Goal: Task Accomplishment & Management: Use online tool/utility

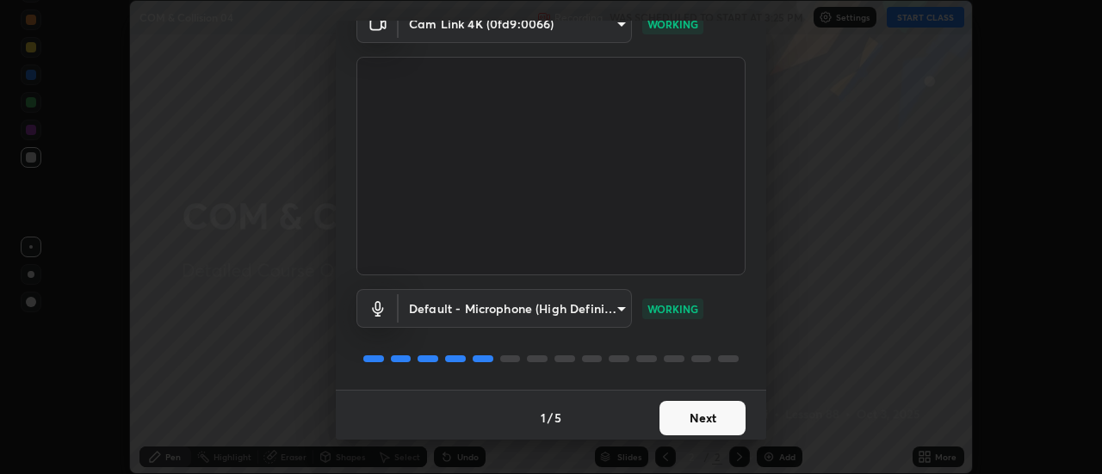
scroll to position [90, 0]
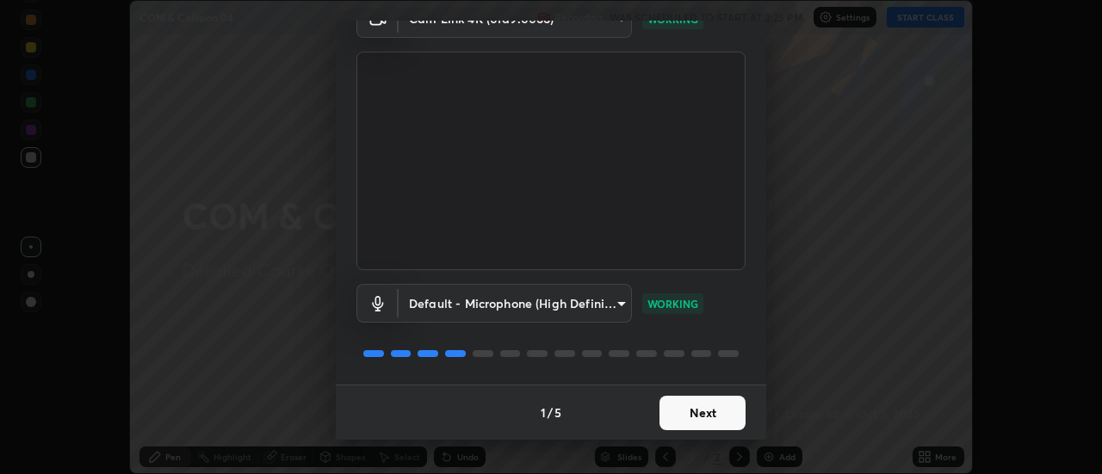
click at [685, 412] on button "Next" at bounding box center [703, 413] width 86 height 34
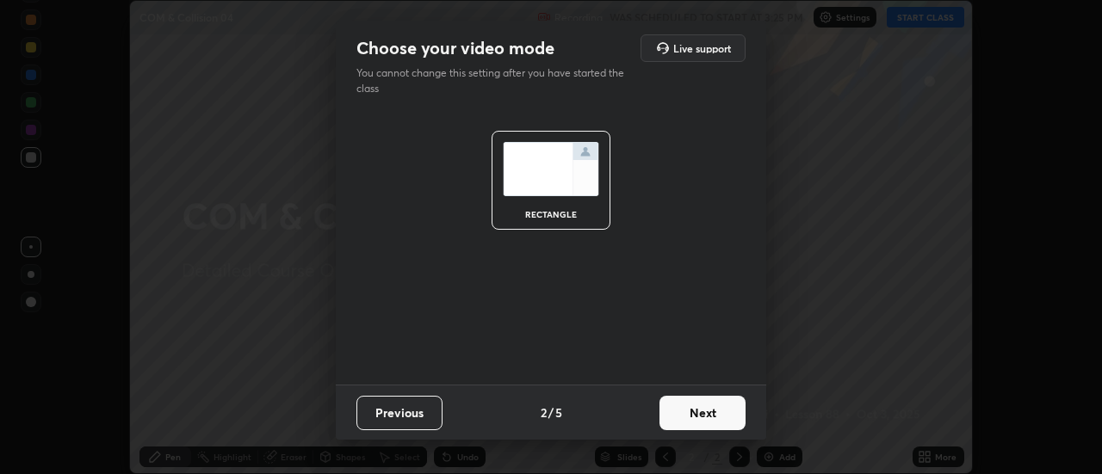
scroll to position [0, 0]
click at [685, 413] on button "Next" at bounding box center [703, 413] width 86 height 34
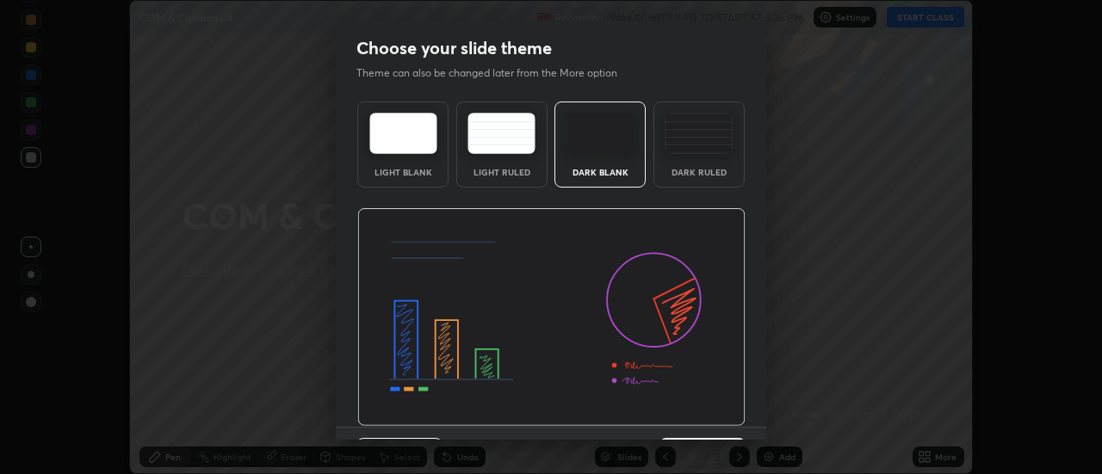
click at [683, 415] on img at bounding box center [551, 317] width 388 height 219
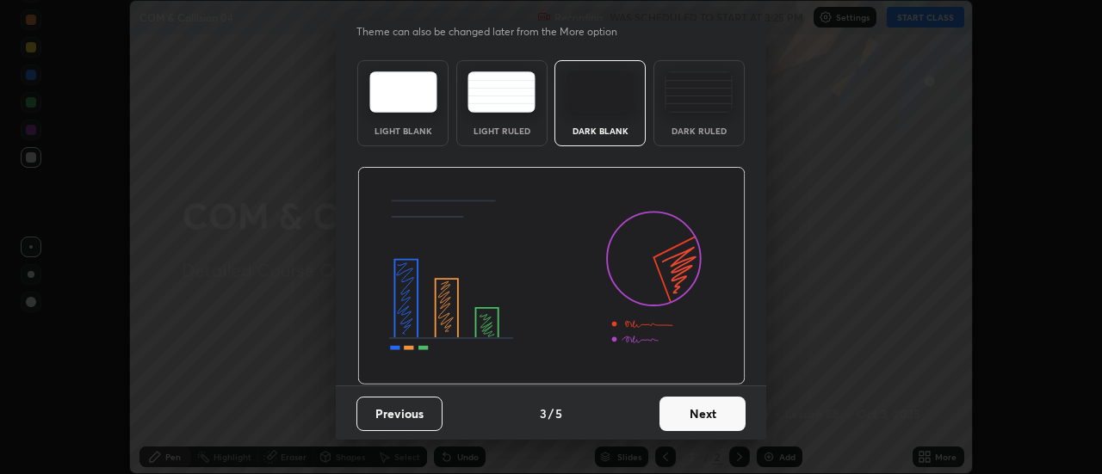
click at [682, 422] on button "Next" at bounding box center [703, 414] width 86 height 34
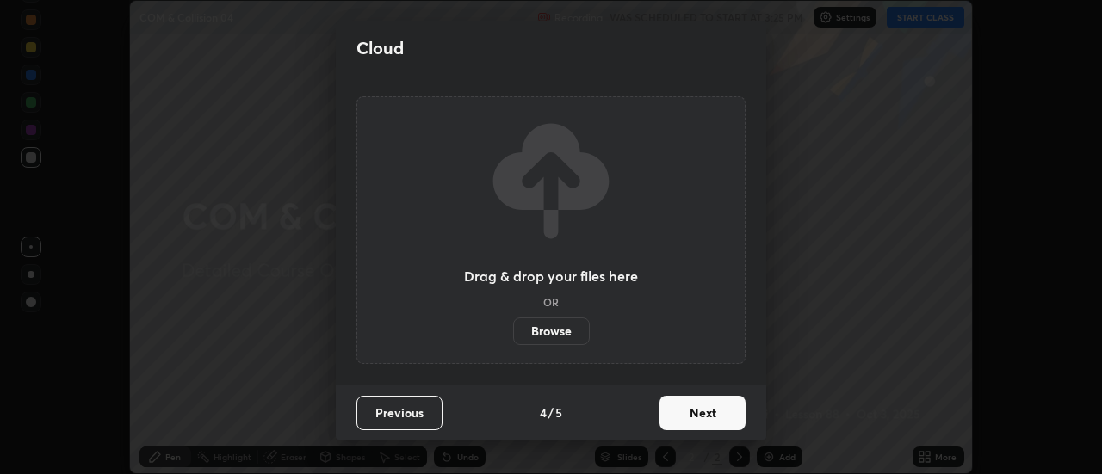
scroll to position [0, 0]
click at [683, 421] on button "Next" at bounding box center [703, 413] width 86 height 34
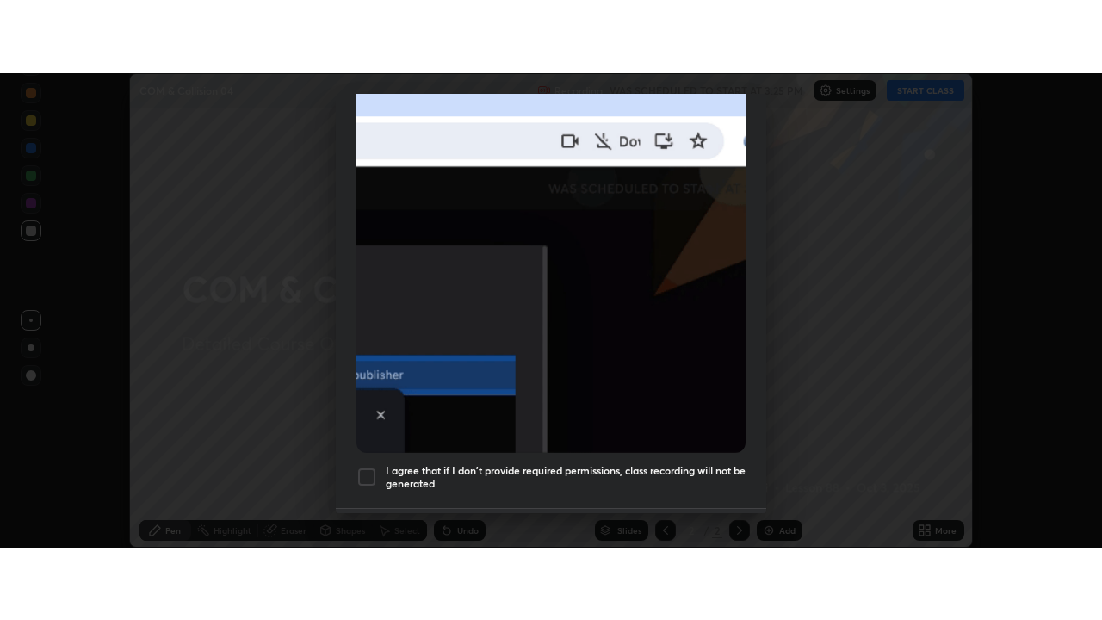
scroll to position [442, 0]
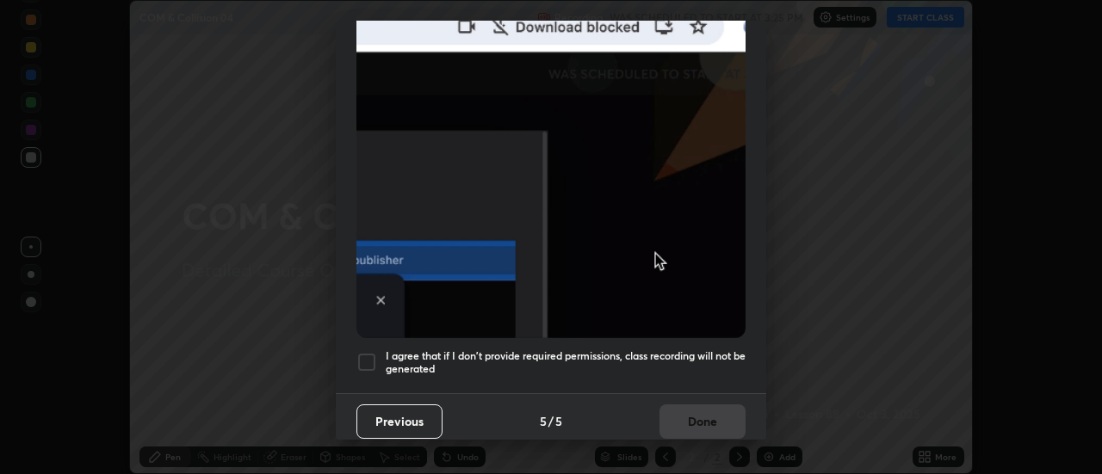
click at [366, 354] on div at bounding box center [366, 362] width 21 height 21
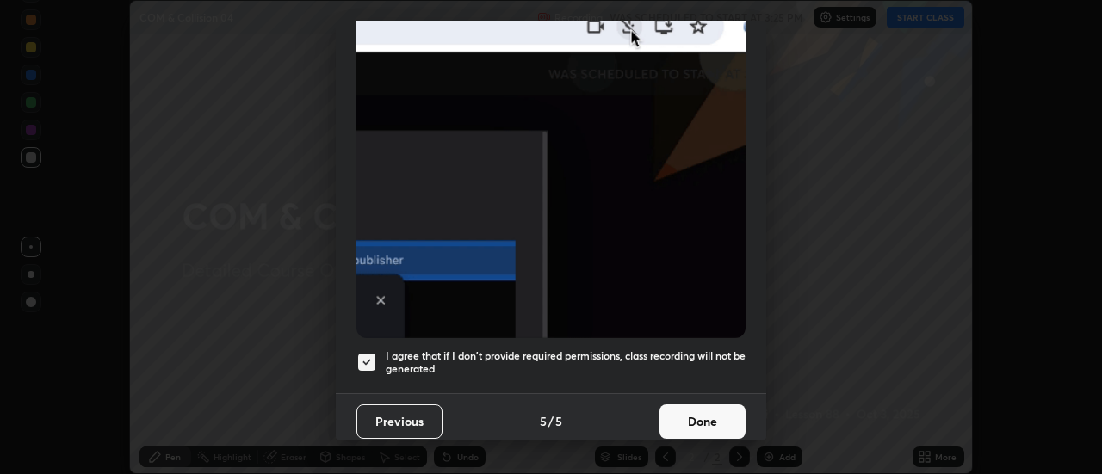
click at [693, 412] on button "Done" at bounding box center [703, 422] width 86 height 34
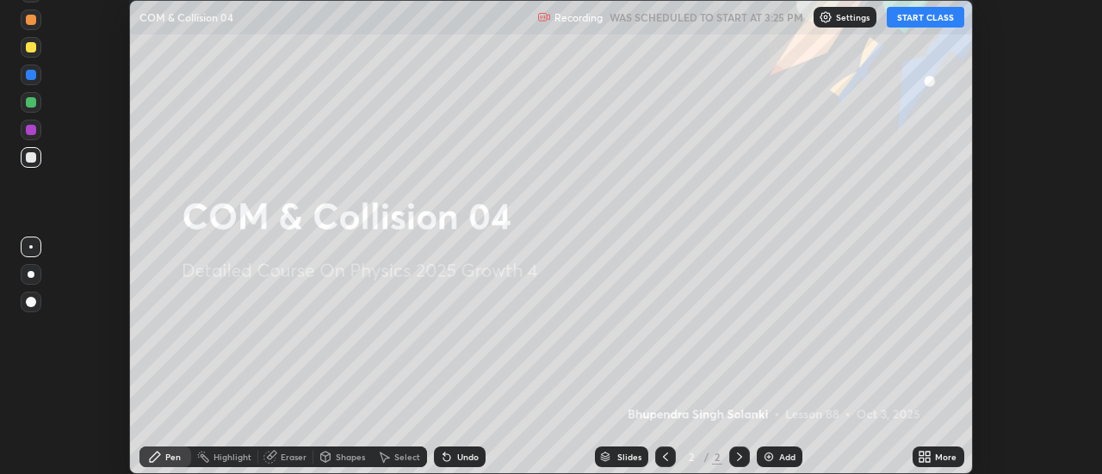
click at [924, 20] on button "START CLASS" at bounding box center [925, 17] width 77 height 21
click at [933, 458] on div "More" at bounding box center [939, 457] width 52 height 21
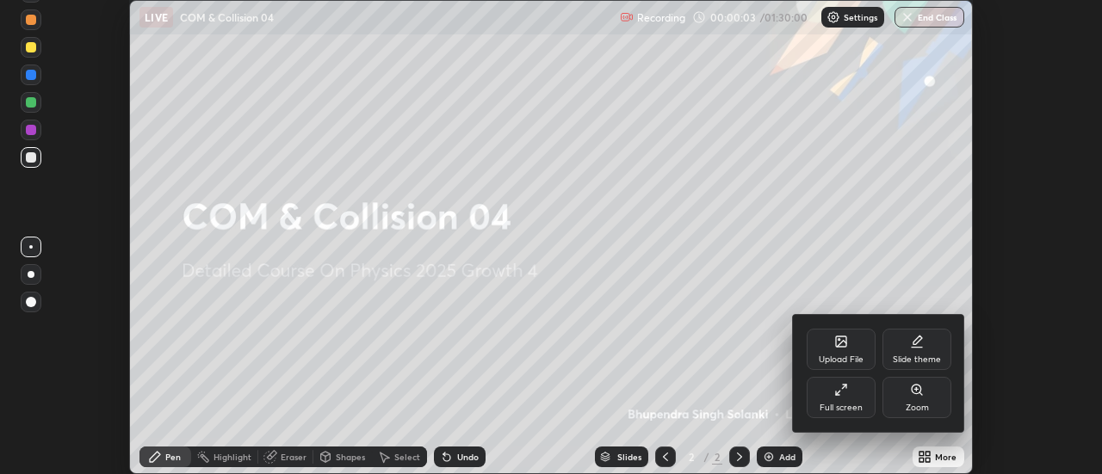
click at [848, 402] on div "Full screen" at bounding box center [841, 397] width 69 height 41
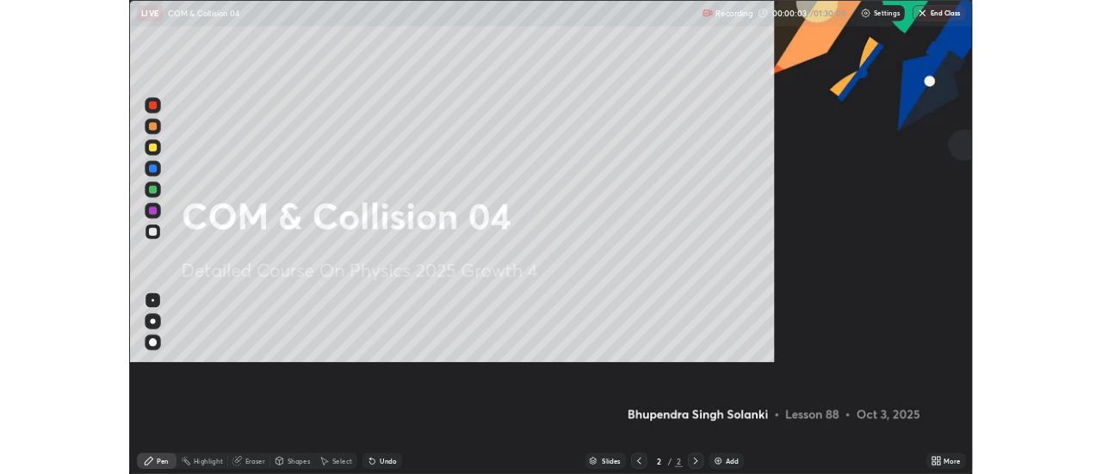
scroll to position [620, 1102]
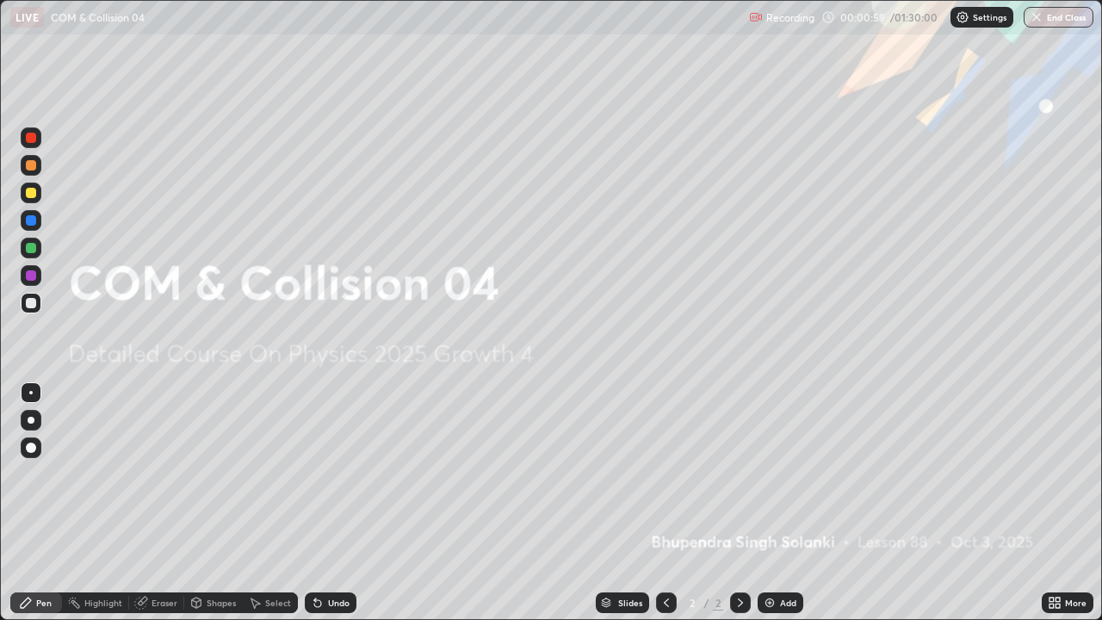
click at [782, 474] on div "Add" at bounding box center [788, 602] width 16 height 9
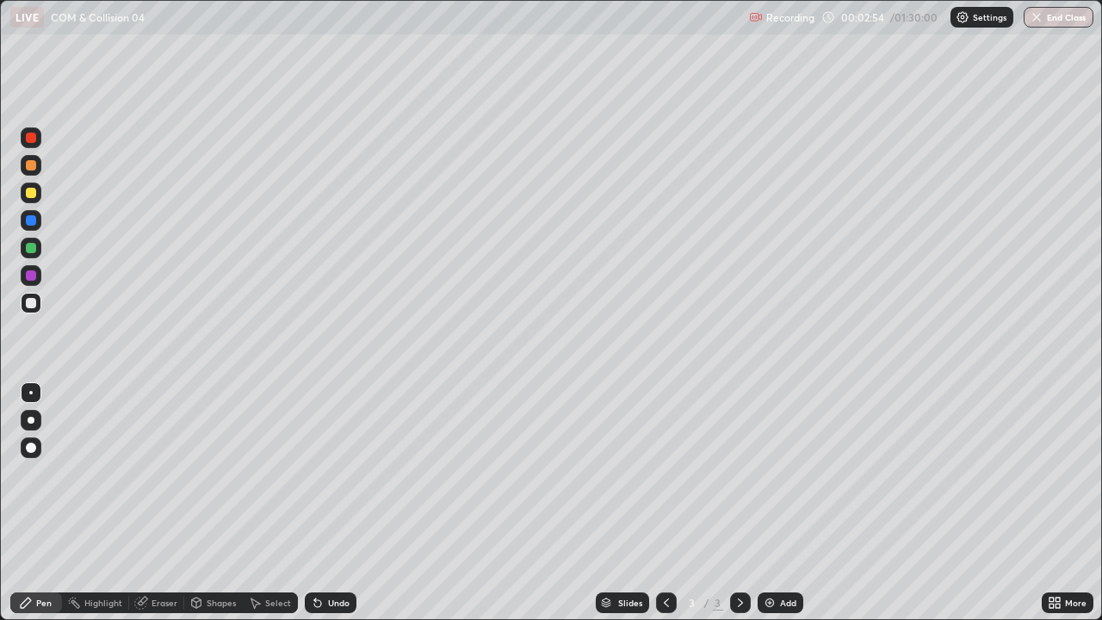
click at [343, 474] on div "Undo" at bounding box center [339, 602] width 22 height 9
click at [34, 417] on div at bounding box center [31, 420] width 21 height 21
click at [216, 474] on div "Shapes" at bounding box center [221, 602] width 29 height 9
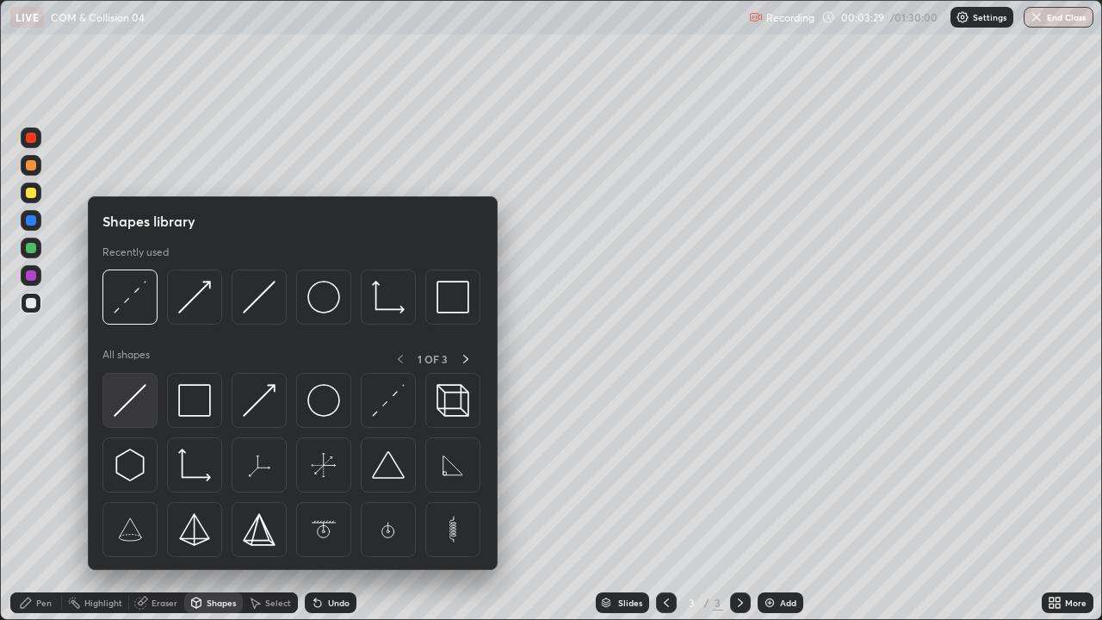
click at [140, 410] on img at bounding box center [130, 400] width 33 height 33
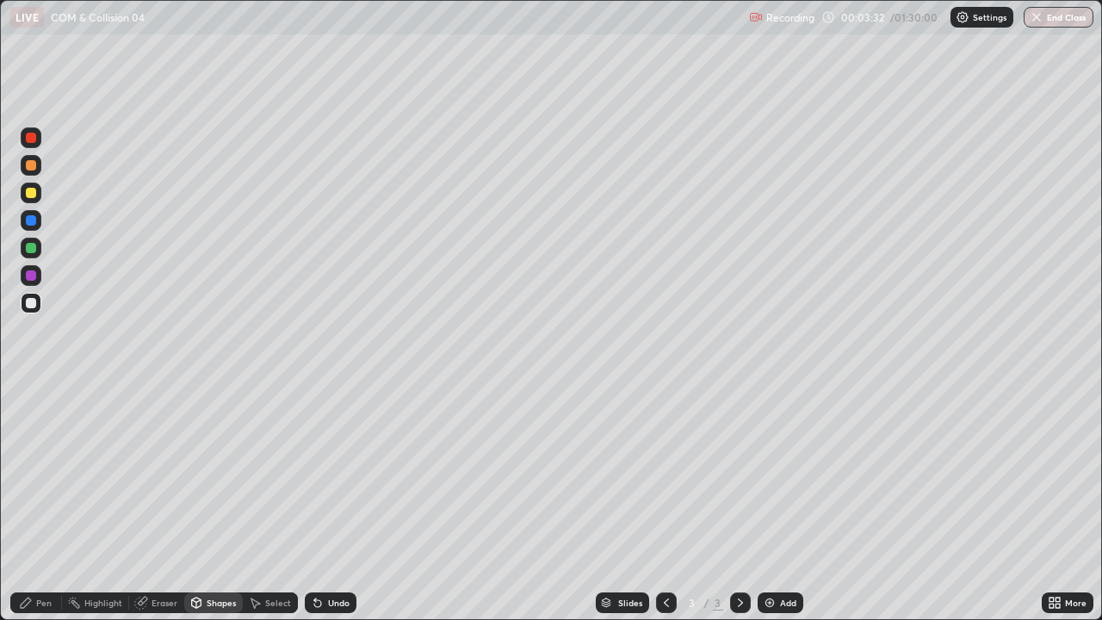
click at [220, 474] on div "Shapes" at bounding box center [213, 602] width 59 height 21
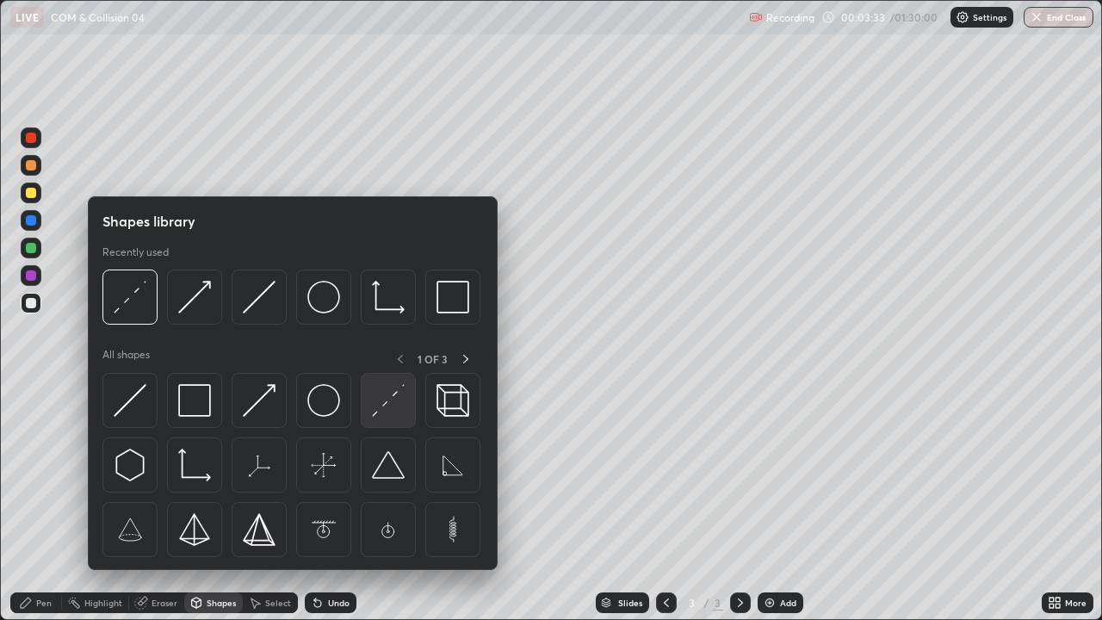
click at [398, 396] on img at bounding box center [388, 400] width 33 height 33
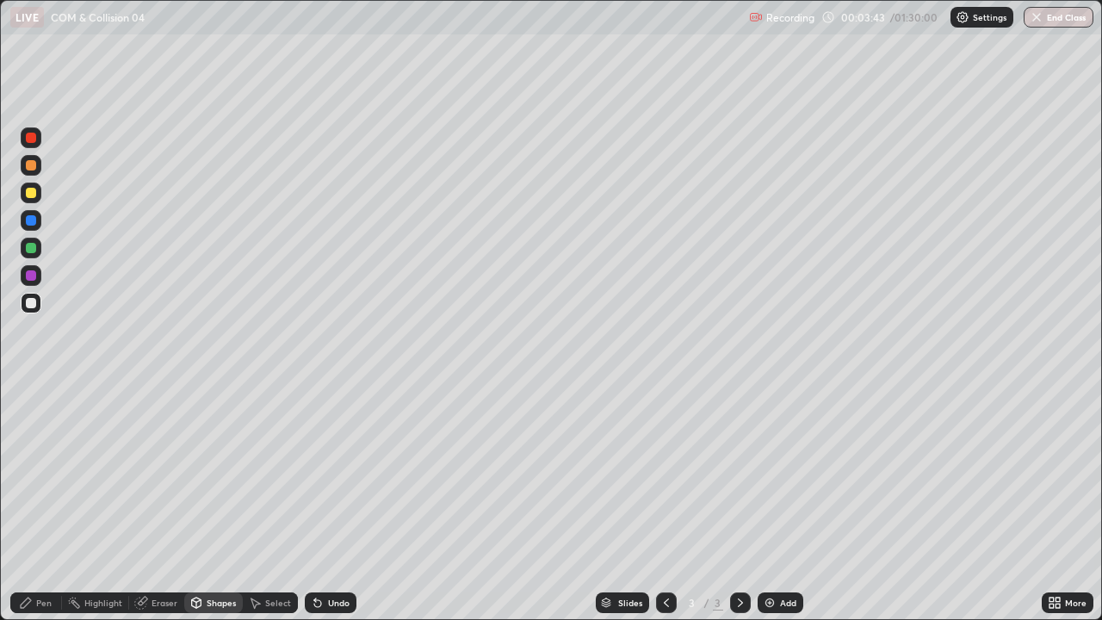
click at [32, 248] on div at bounding box center [31, 248] width 10 height 10
click at [48, 474] on div "Pen" at bounding box center [43, 602] width 15 height 9
click at [34, 304] on div at bounding box center [31, 303] width 10 height 10
click at [213, 474] on div "Shapes" at bounding box center [221, 602] width 29 height 9
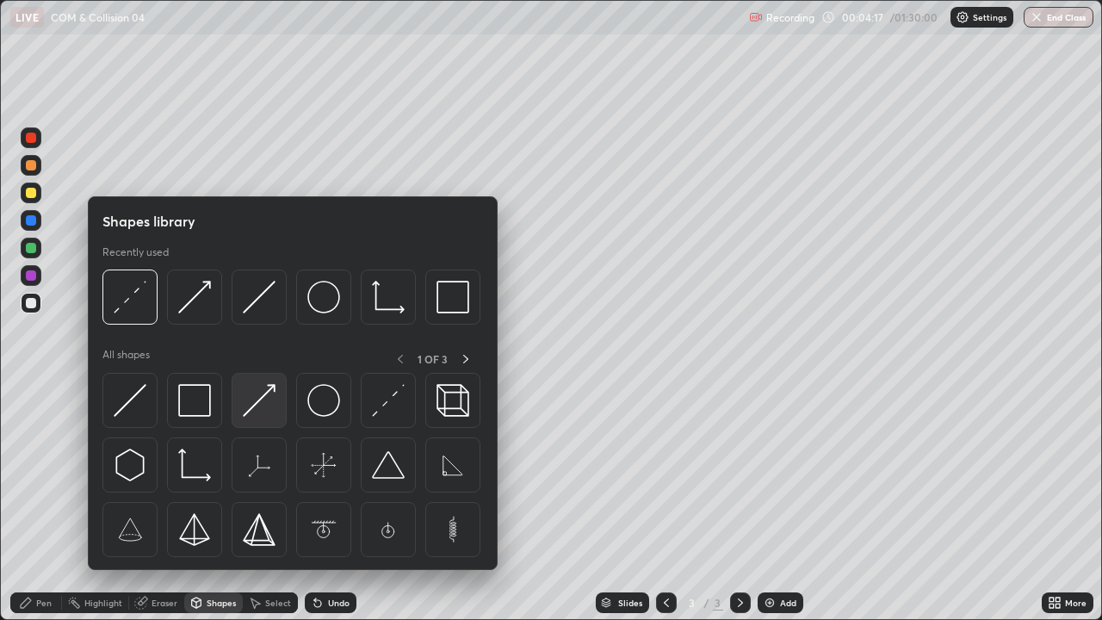
click at [263, 406] on img at bounding box center [259, 400] width 33 height 33
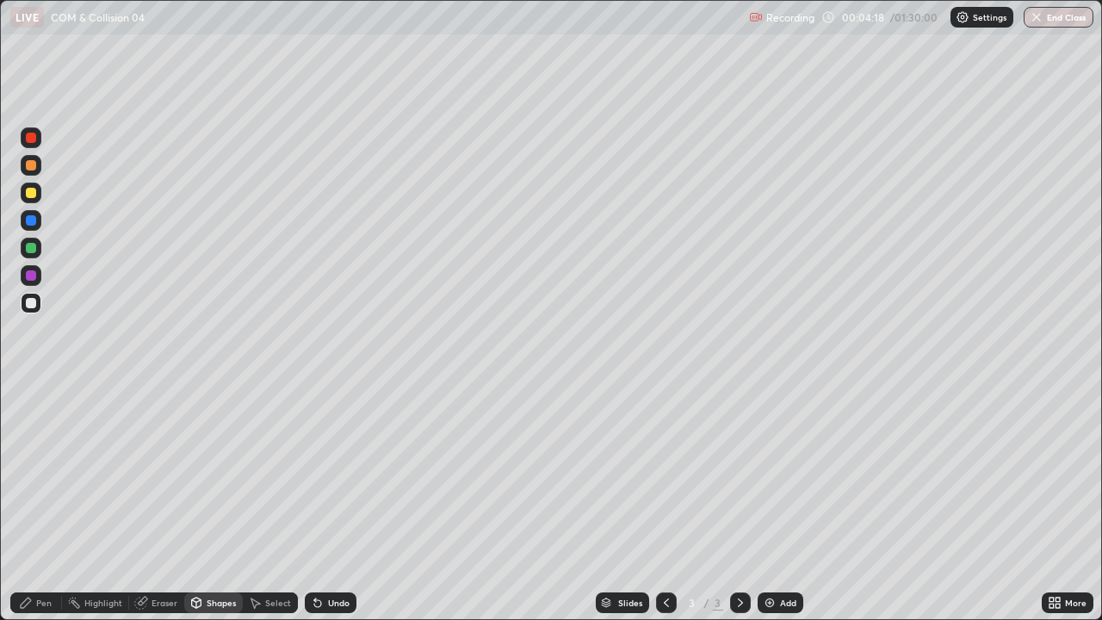
click at [28, 221] on div at bounding box center [31, 220] width 10 height 10
click at [41, 474] on div "Pen" at bounding box center [43, 602] width 15 height 9
click at [227, 474] on div "Shapes" at bounding box center [221, 602] width 29 height 9
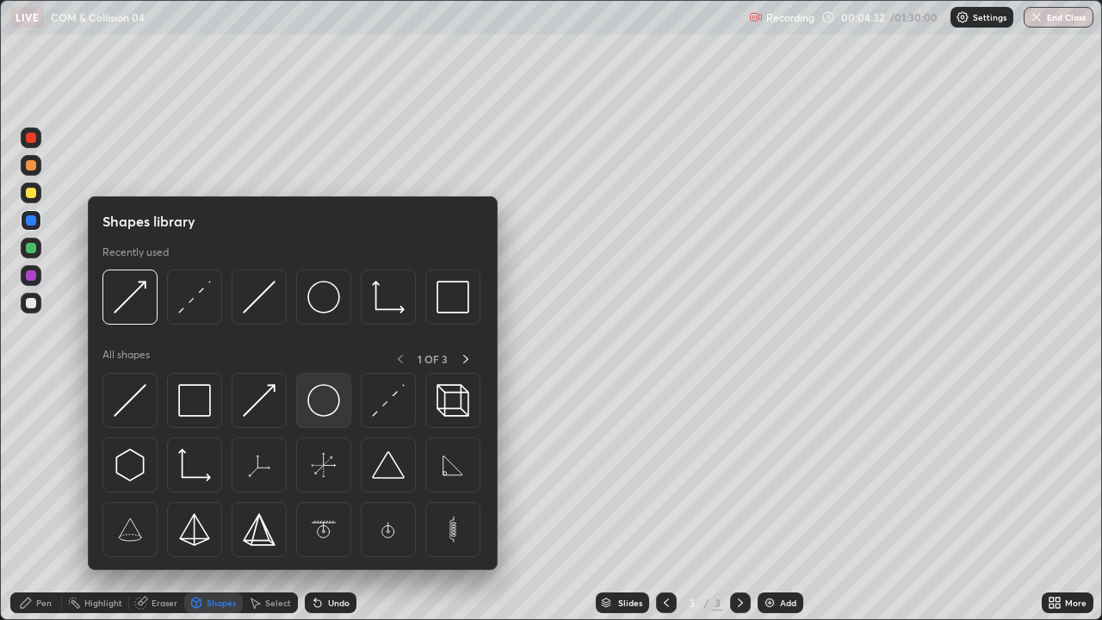
click at [298, 408] on div at bounding box center [323, 400] width 55 height 55
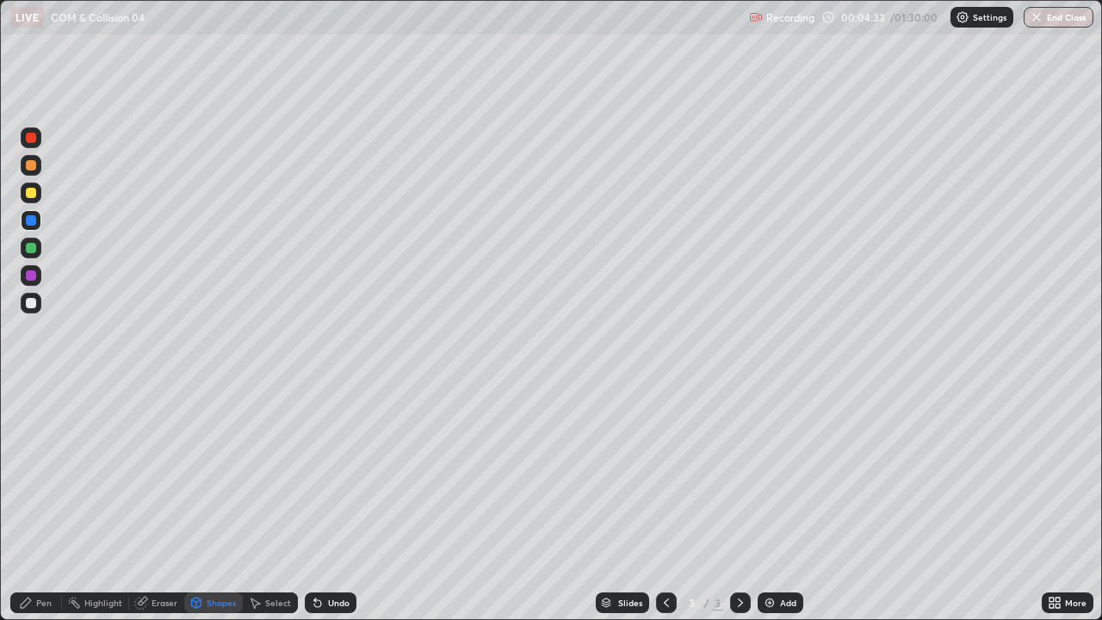
click at [34, 160] on div at bounding box center [31, 165] width 10 height 10
click at [319, 474] on icon at bounding box center [317, 603] width 7 height 7
click at [331, 474] on div "Undo" at bounding box center [339, 602] width 22 height 9
click at [210, 474] on div "Shapes" at bounding box center [221, 602] width 29 height 9
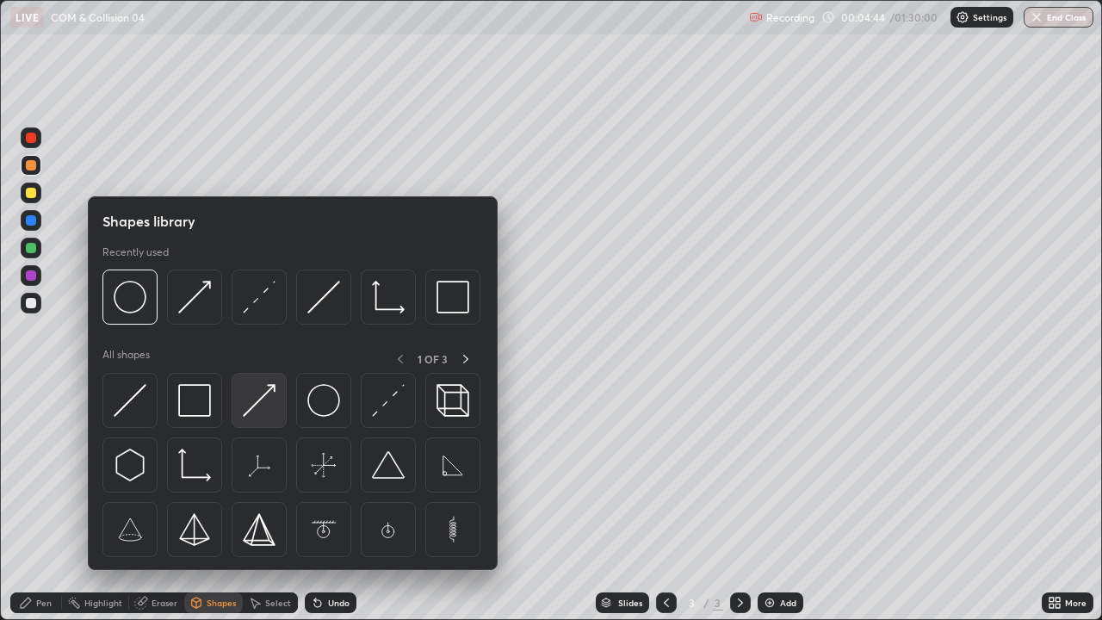
click at [262, 405] on img at bounding box center [259, 400] width 33 height 33
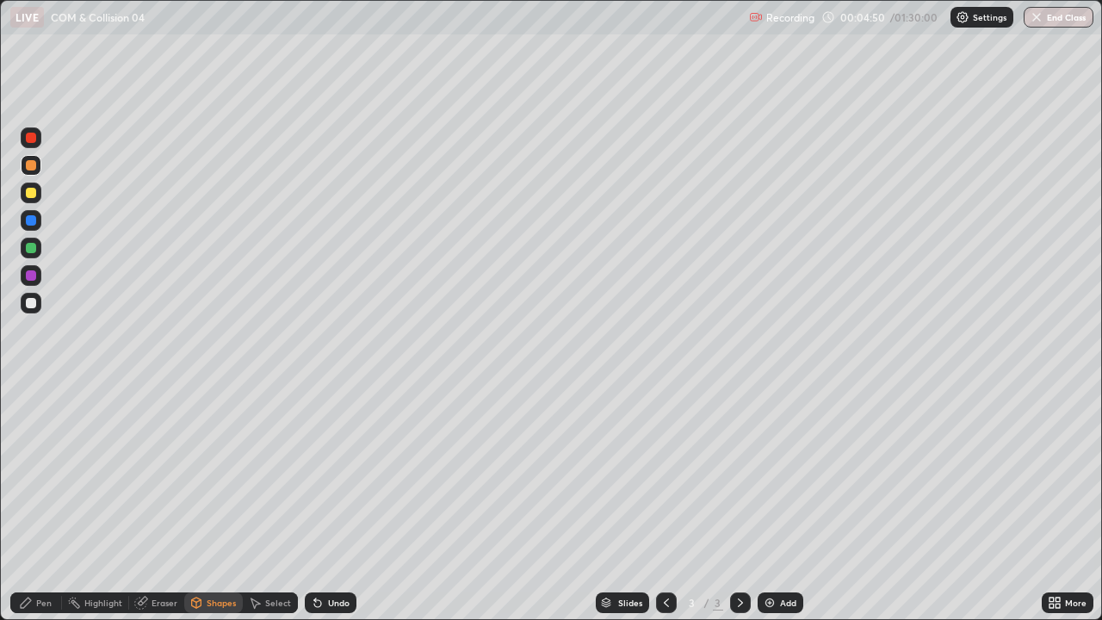
click at [35, 474] on div "Pen" at bounding box center [36, 602] width 52 height 21
click at [28, 190] on div at bounding box center [31, 193] width 10 height 10
click at [330, 474] on div "Undo" at bounding box center [331, 602] width 52 height 21
click at [210, 474] on div "Shapes" at bounding box center [213, 602] width 59 height 21
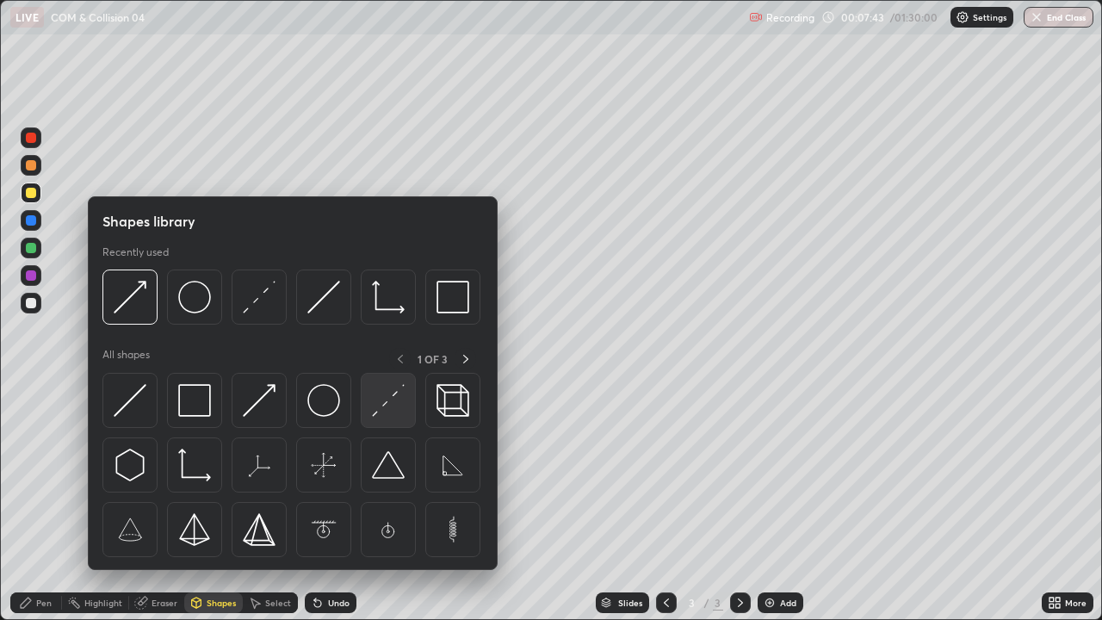
click at [386, 403] on img at bounding box center [388, 400] width 33 height 33
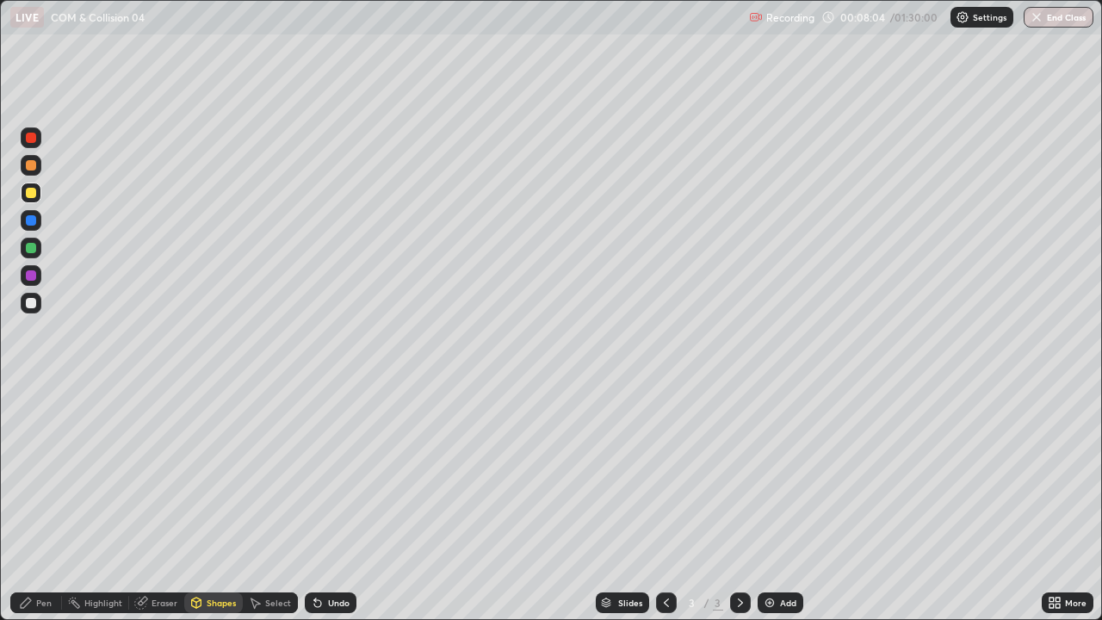
click at [40, 474] on div "Pen" at bounding box center [43, 602] width 15 height 9
click at [32, 249] on div at bounding box center [31, 248] width 10 height 10
click at [219, 474] on div "Shapes" at bounding box center [213, 602] width 59 height 21
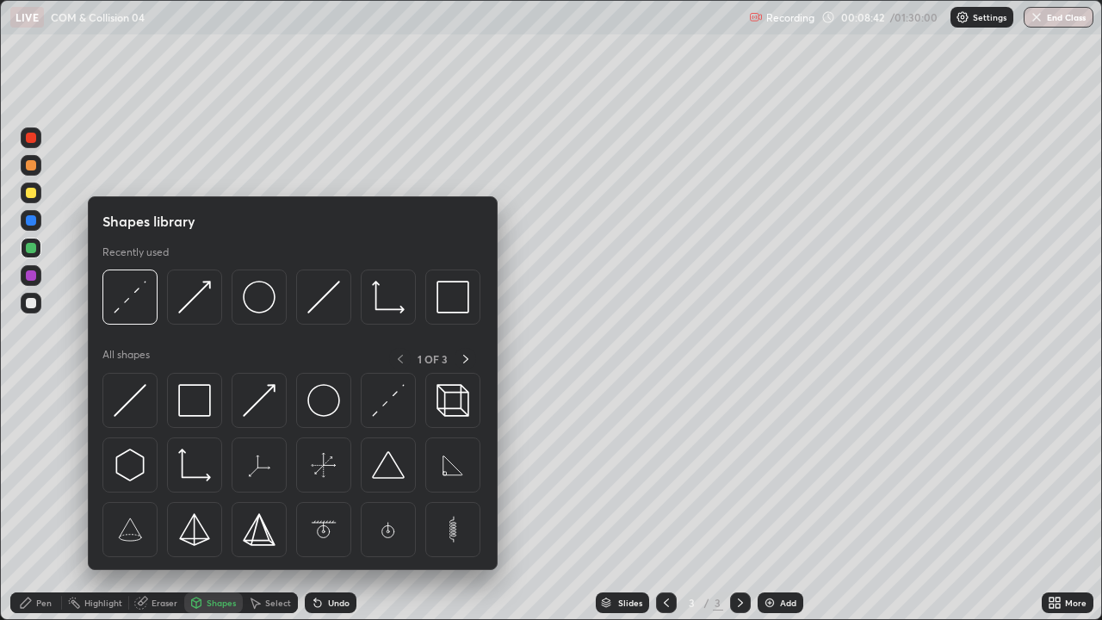
click at [31, 139] on div at bounding box center [31, 138] width 10 height 10
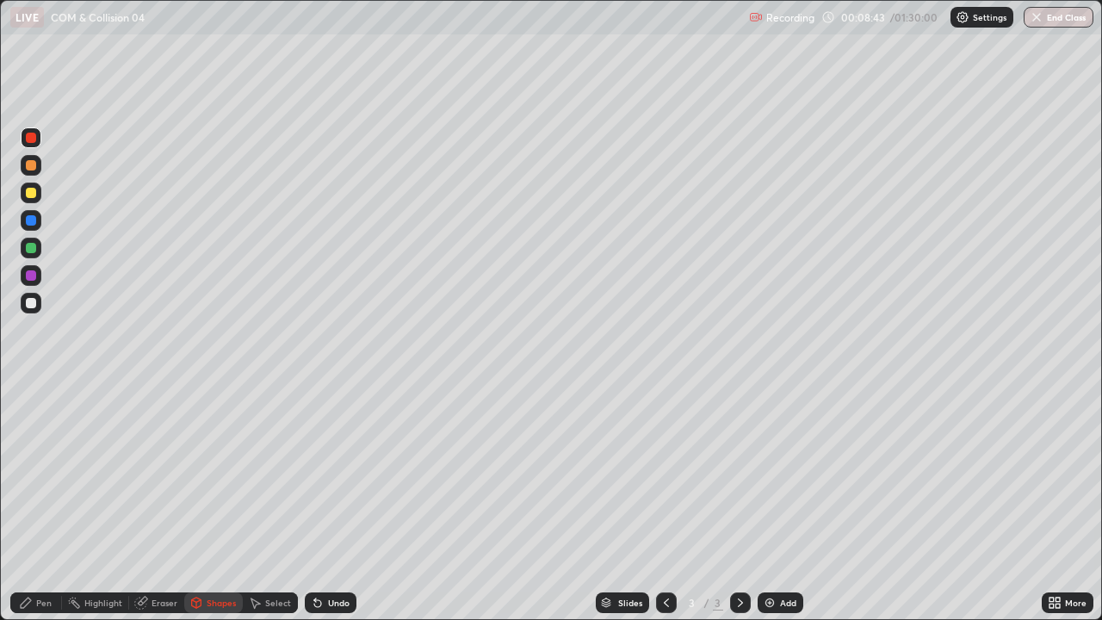
click at [220, 474] on div "Shapes" at bounding box center [221, 602] width 29 height 9
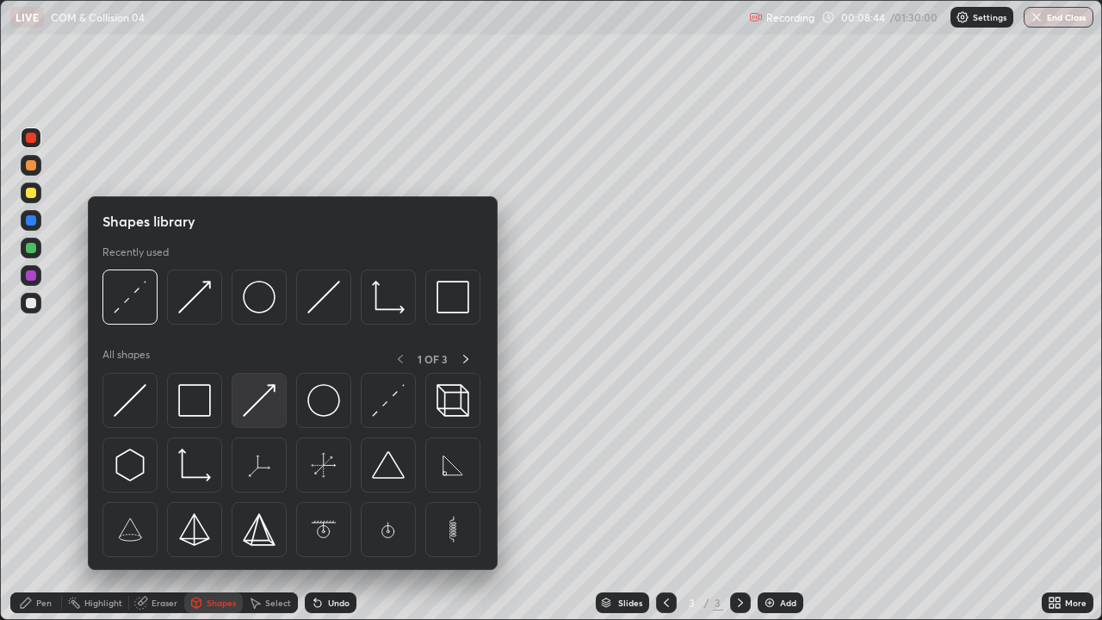
click at [263, 400] on img at bounding box center [259, 400] width 33 height 33
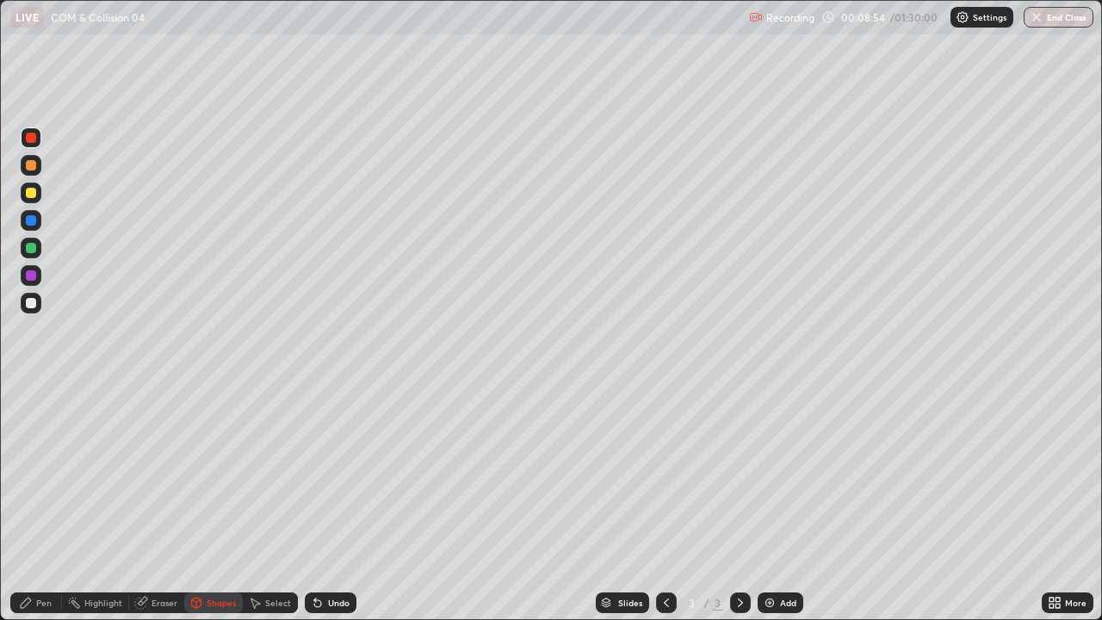
click at [45, 474] on div "Pen" at bounding box center [43, 602] width 15 height 9
click at [34, 303] on div at bounding box center [31, 303] width 10 height 10
click at [33, 276] on div at bounding box center [31, 275] width 10 height 10
click at [214, 474] on div "Shapes" at bounding box center [221, 602] width 29 height 9
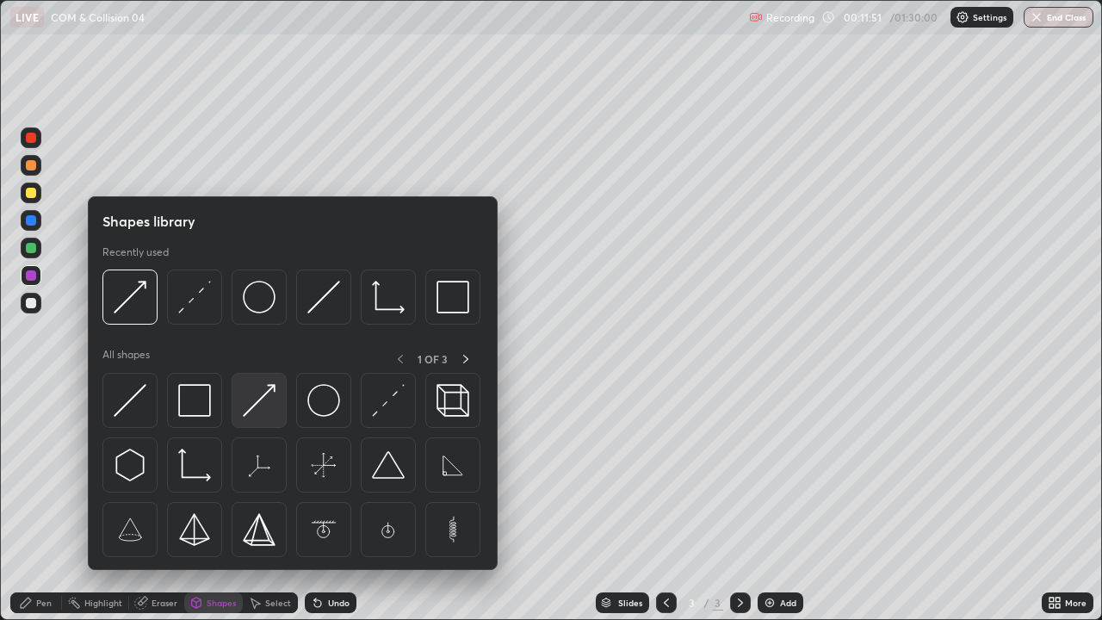
click at [262, 410] on img at bounding box center [259, 400] width 33 height 33
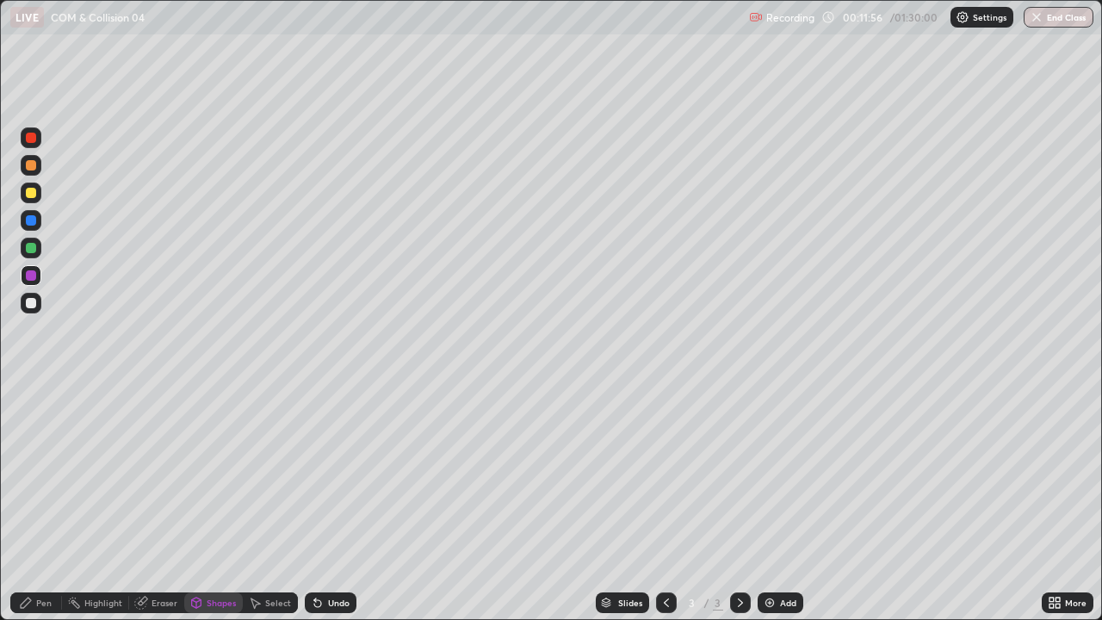
click at [152, 474] on div "Eraser" at bounding box center [165, 602] width 26 height 9
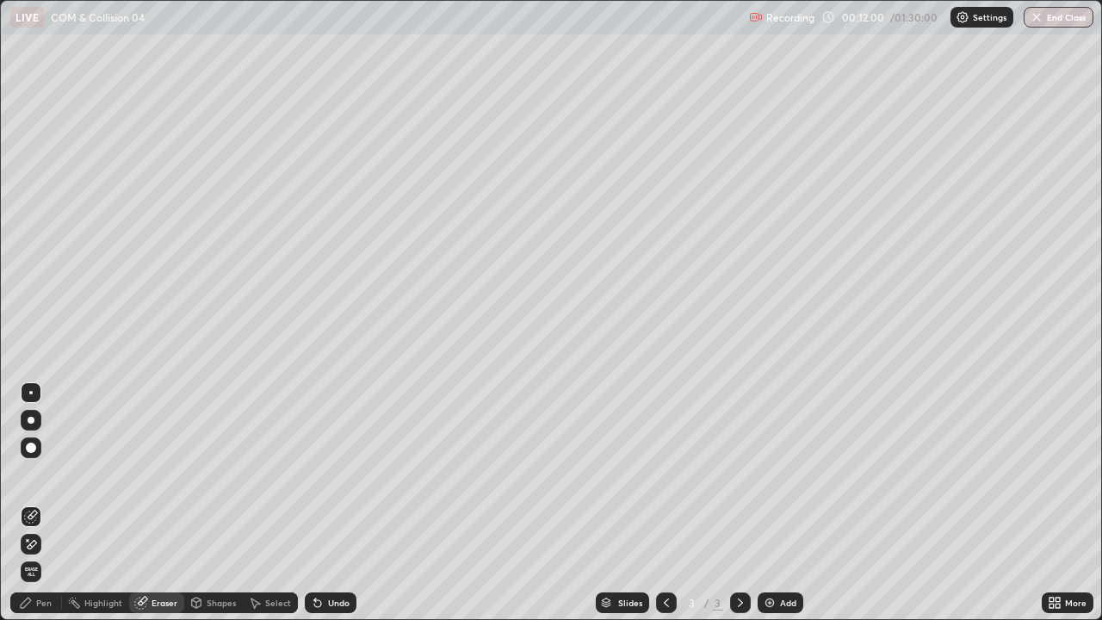
click at [224, 474] on div "Shapes" at bounding box center [221, 602] width 29 height 9
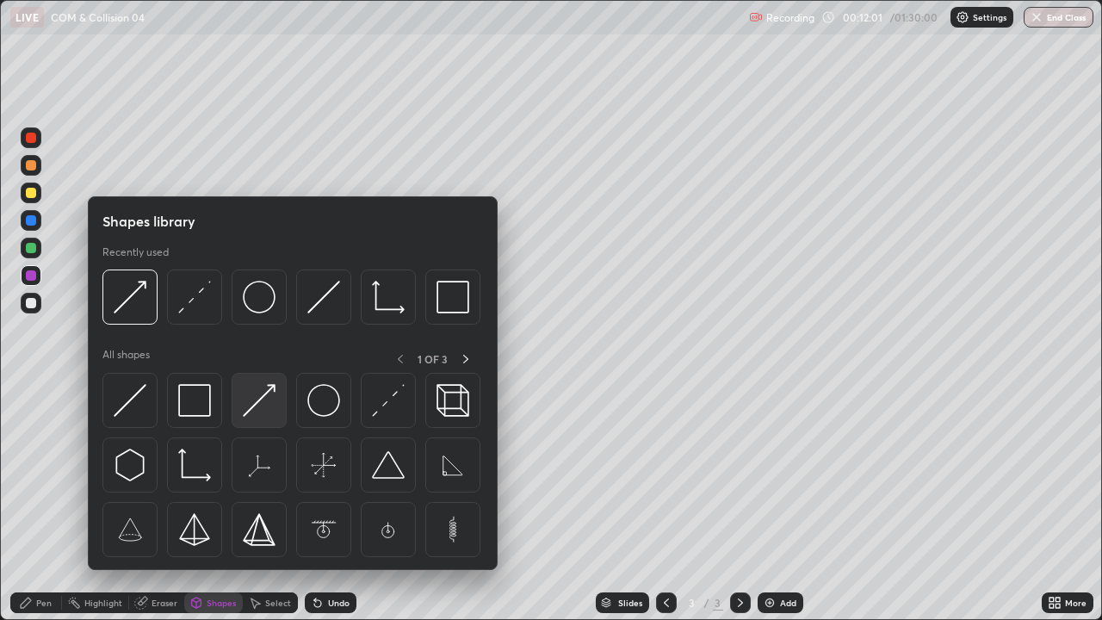
click at [270, 411] on img at bounding box center [259, 400] width 33 height 33
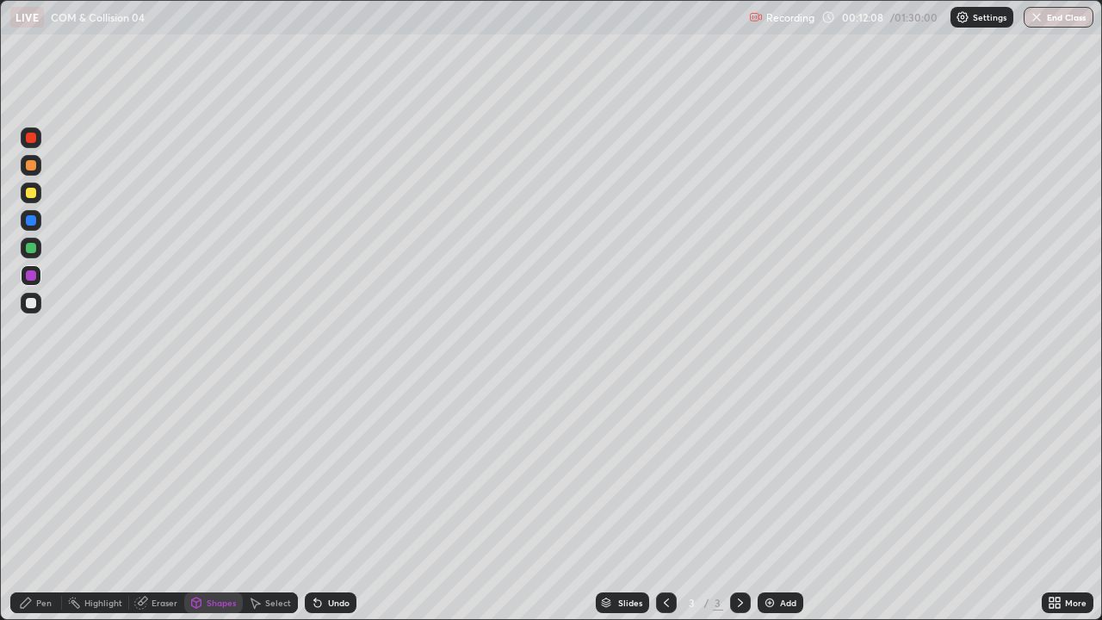
click at [44, 474] on div "Pen" at bounding box center [43, 602] width 15 height 9
click at [774, 474] on img at bounding box center [770, 603] width 14 height 14
click at [31, 307] on div at bounding box center [31, 303] width 10 height 10
click at [161, 474] on div "Eraser" at bounding box center [165, 602] width 26 height 9
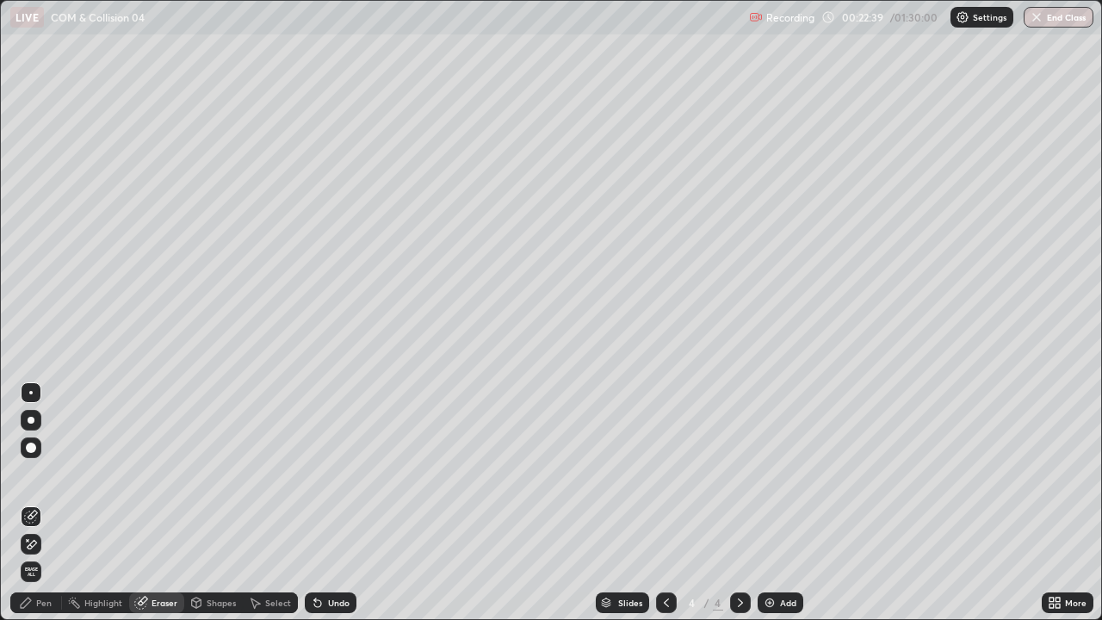
click at [46, 474] on div "Pen" at bounding box center [43, 602] width 15 height 9
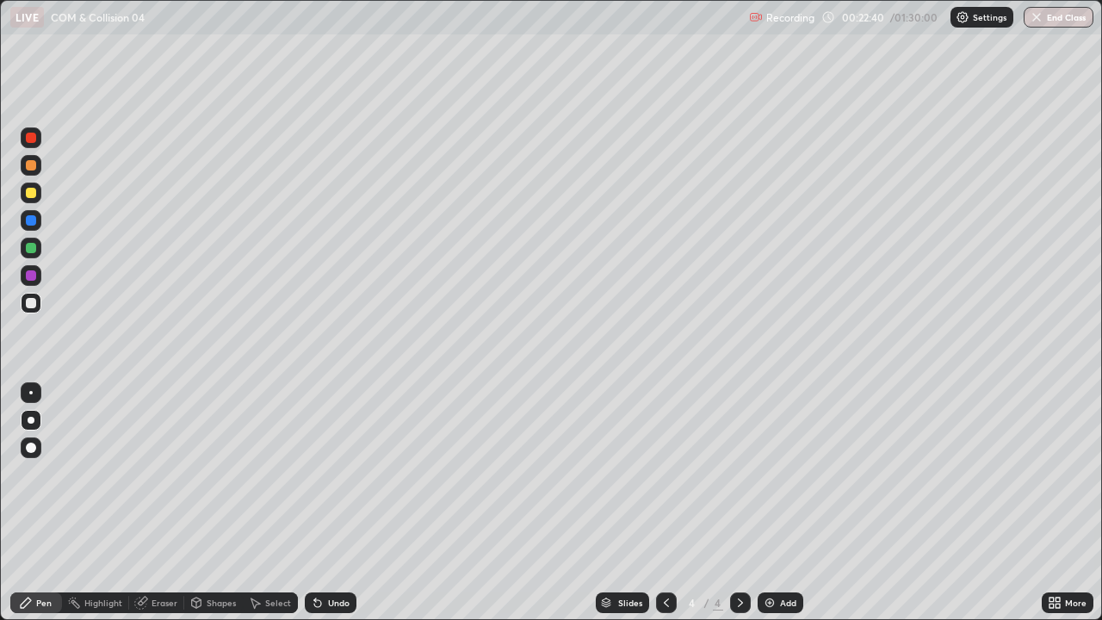
click at [31, 300] on div at bounding box center [31, 303] width 10 height 10
click at [32, 448] on div at bounding box center [31, 448] width 10 height 10
click at [324, 474] on div "Undo" at bounding box center [331, 602] width 52 height 21
click at [322, 474] on div "Undo" at bounding box center [331, 602] width 52 height 21
click at [323, 474] on div "Undo" at bounding box center [331, 602] width 52 height 21
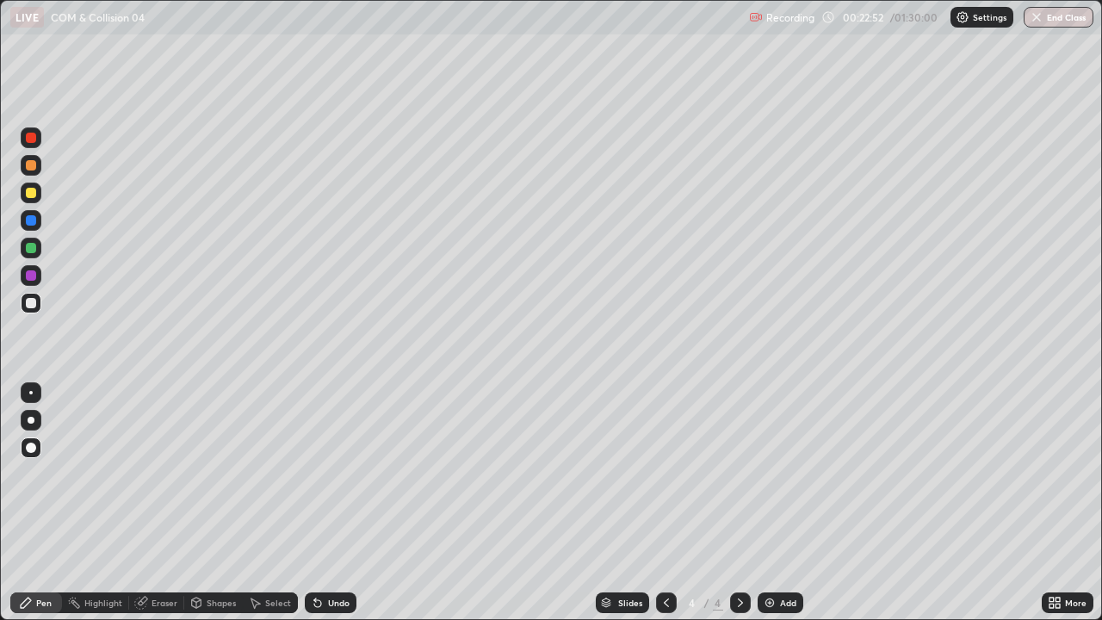
click at [329, 474] on div "Undo" at bounding box center [339, 602] width 22 height 9
click at [334, 474] on div "Undo" at bounding box center [339, 602] width 22 height 9
click at [335, 474] on div "Undo" at bounding box center [339, 602] width 22 height 9
click at [336, 474] on div "Undo" at bounding box center [339, 602] width 22 height 9
click at [32, 420] on div at bounding box center [31, 420] width 7 height 7
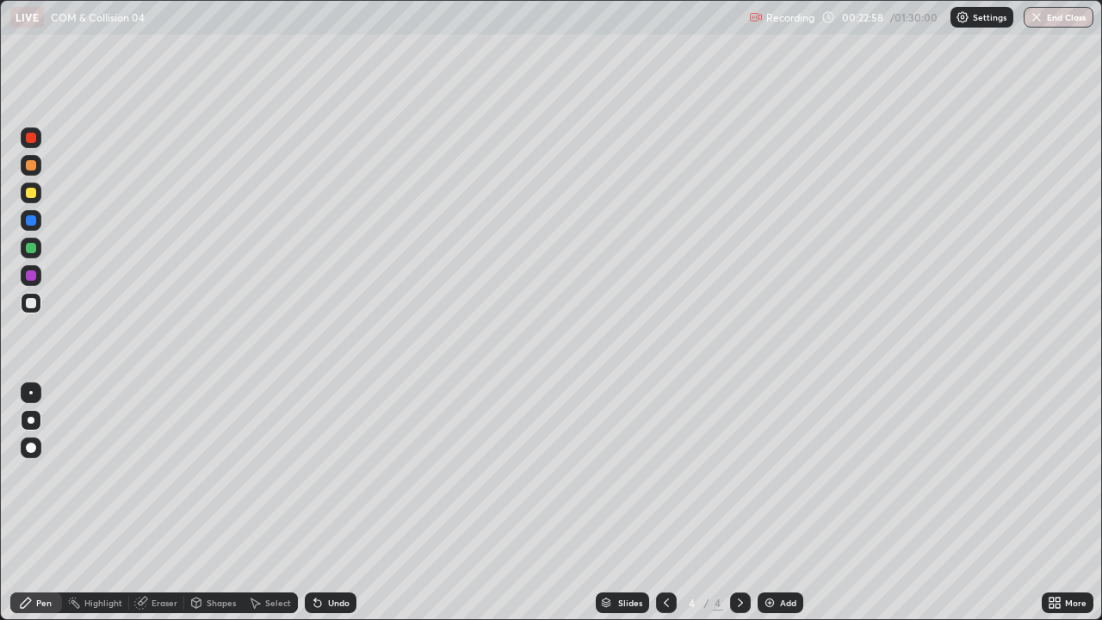
click at [32, 254] on div at bounding box center [31, 248] width 21 height 21
click at [195, 474] on icon at bounding box center [196, 601] width 9 height 3
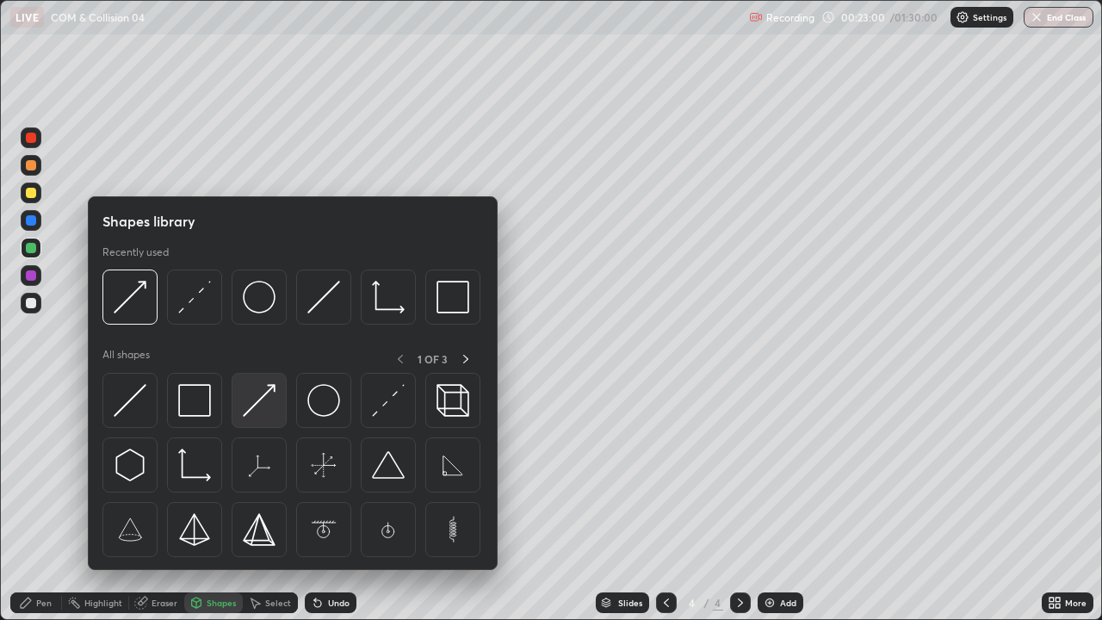
click at [259, 415] on img at bounding box center [259, 400] width 33 height 33
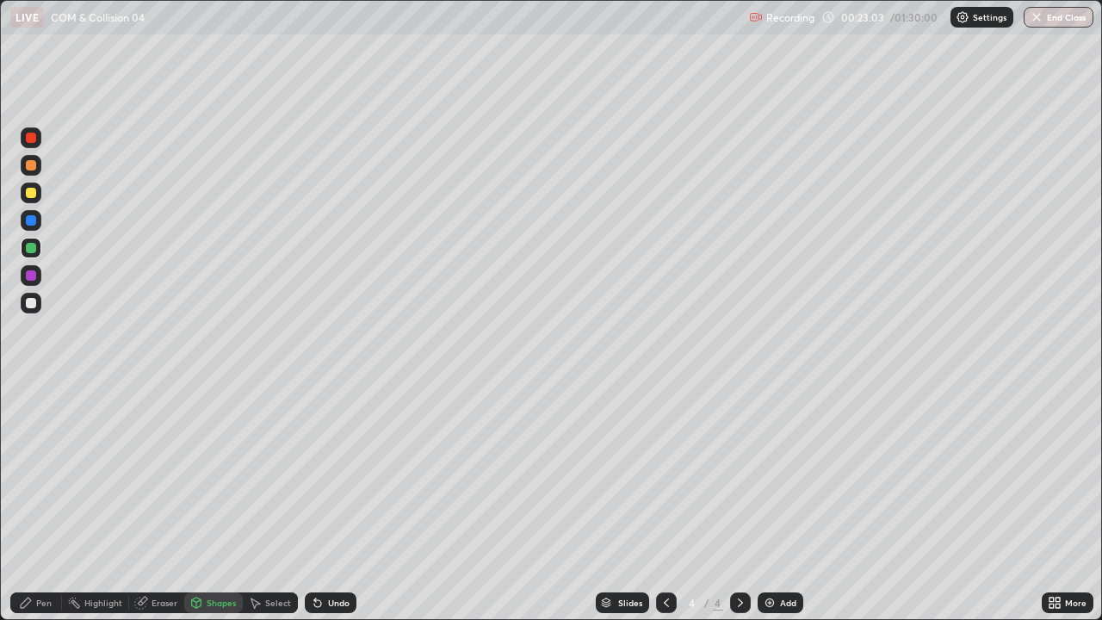
click at [43, 474] on div "Pen" at bounding box center [43, 602] width 15 height 9
click at [338, 474] on div "Undo" at bounding box center [339, 602] width 22 height 9
click at [336, 474] on div "Undo" at bounding box center [339, 602] width 22 height 9
click at [146, 474] on icon at bounding box center [141, 603] width 14 height 14
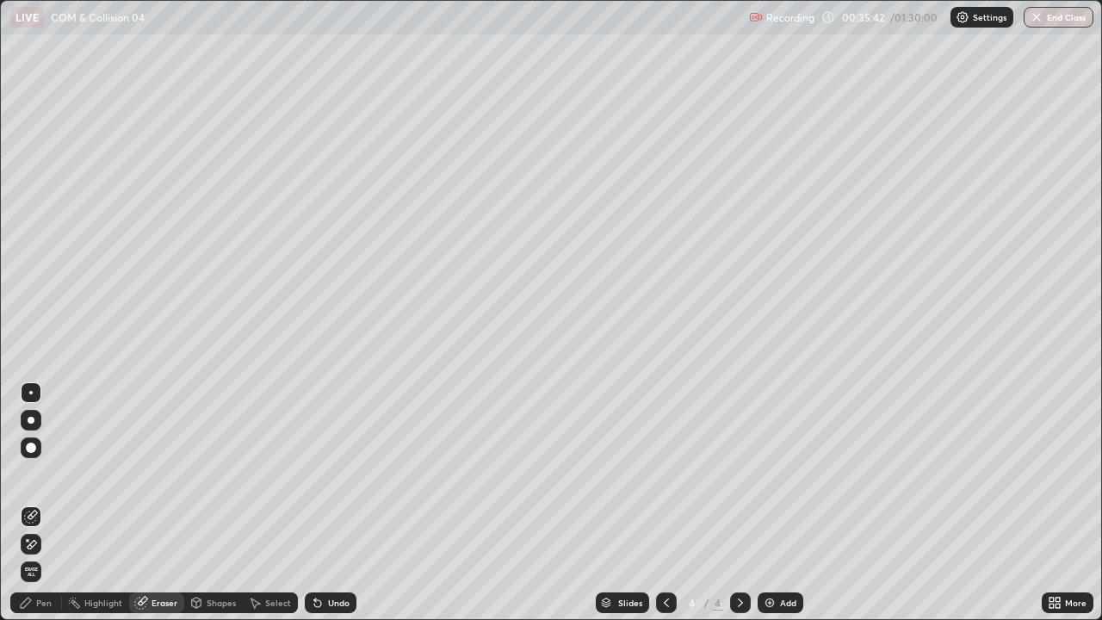
click at [771, 474] on img at bounding box center [770, 603] width 14 height 14
click at [40, 474] on div "Pen" at bounding box center [43, 602] width 15 height 9
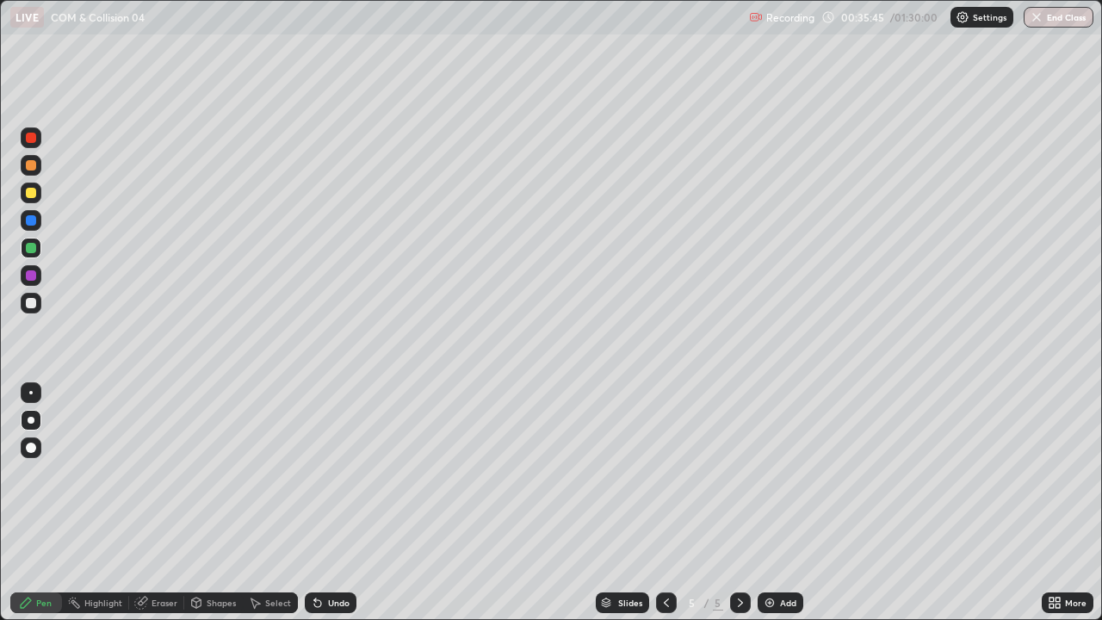
click at [35, 192] on div at bounding box center [31, 193] width 10 height 10
click at [328, 474] on div "Undo" at bounding box center [339, 602] width 22 height 9
click at [225, 474] on div "Shapes" at bounding box center [221, 602] width 29 height 9
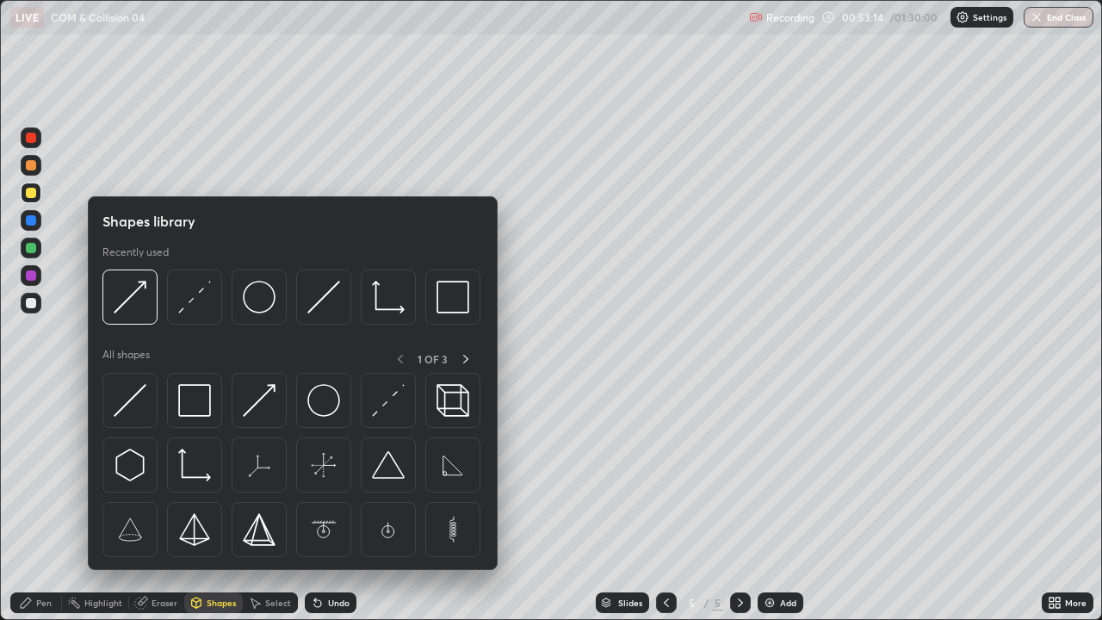
click at [334, 474] on div "Undo" at bounding box center [339, 602] width 22 height 9
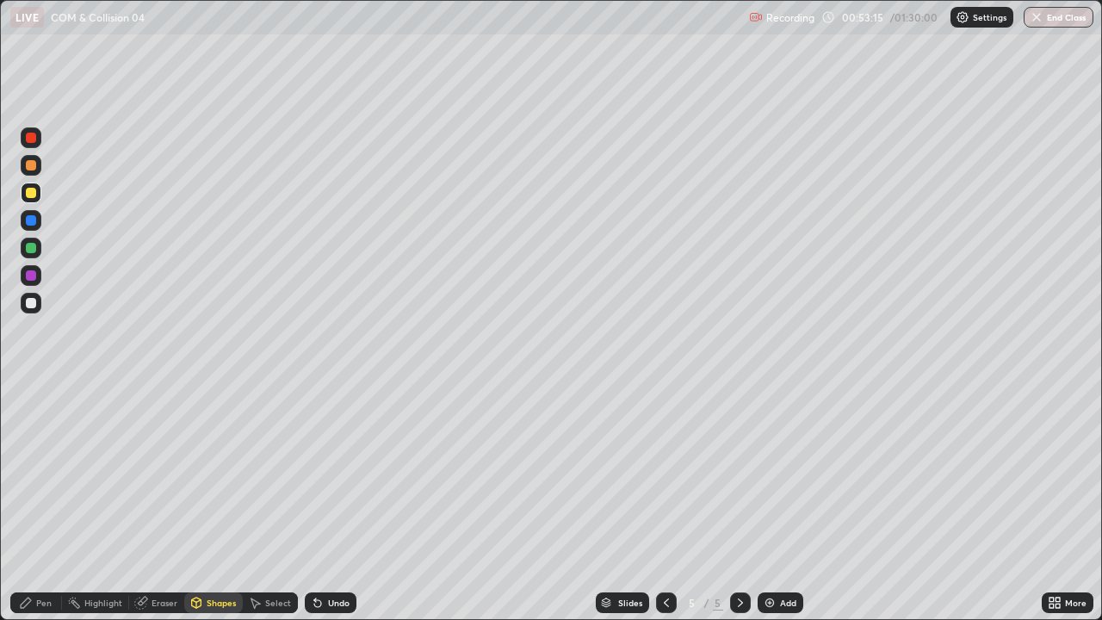
click at [328, 474] on div "Undo" at bounding box center [339, 602] width 22 height 9
click at [215, 474] on div "Shapes" at bounding box center [221, 602] width 29 height 9
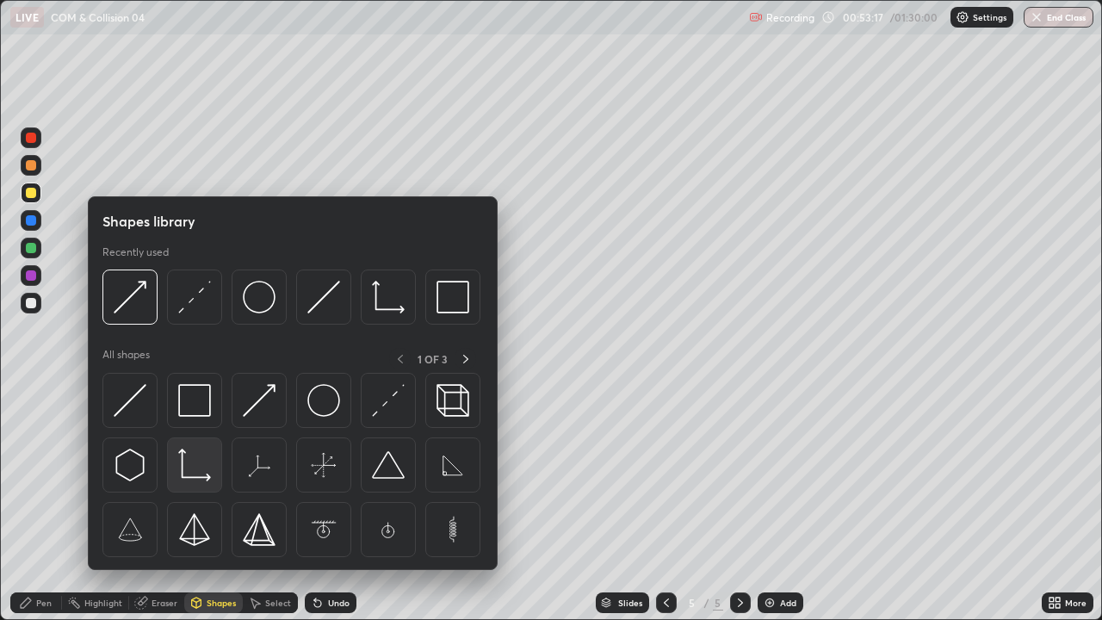
click at [199, 468] on img at bounding box center [194, 465] width 33 height 33
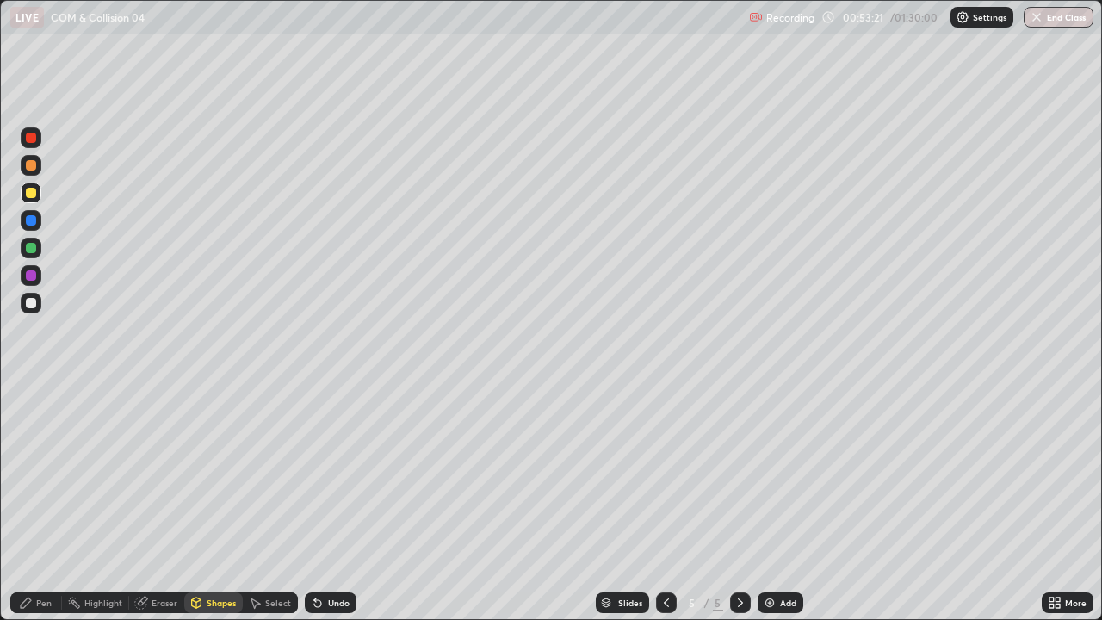
click at [43, 474] on div "Pen" at bounding box center [43, 602] width 15 height 9
click at [201, 474] on icon at bounding box center [196, 603] width 14 height 14
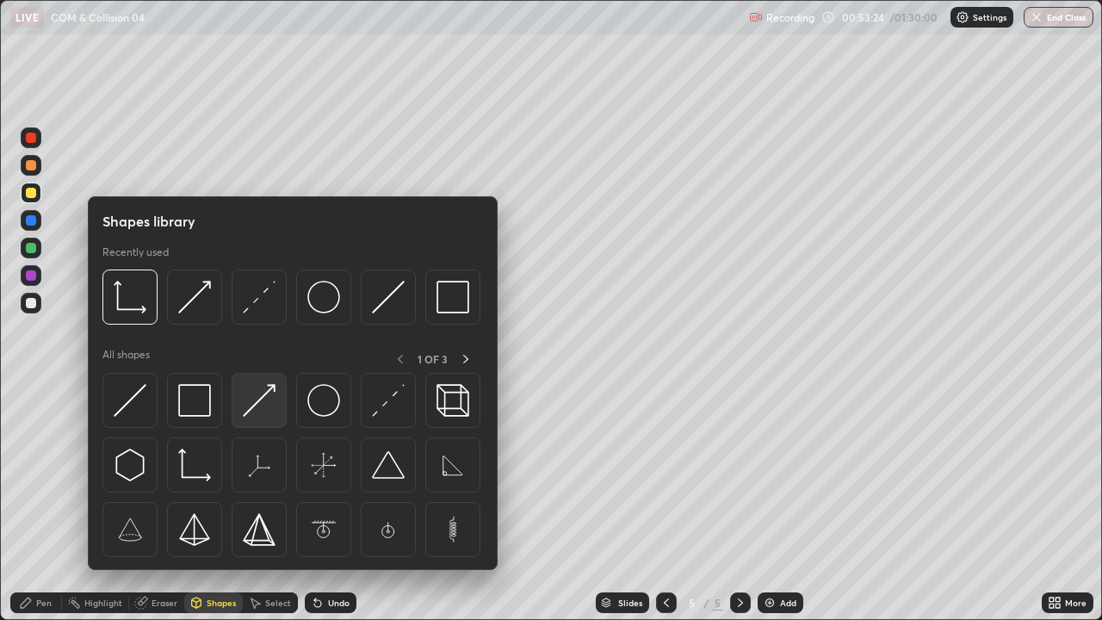
click at [255, 403] on img at bounding box center [259, 400] width 33 height 33
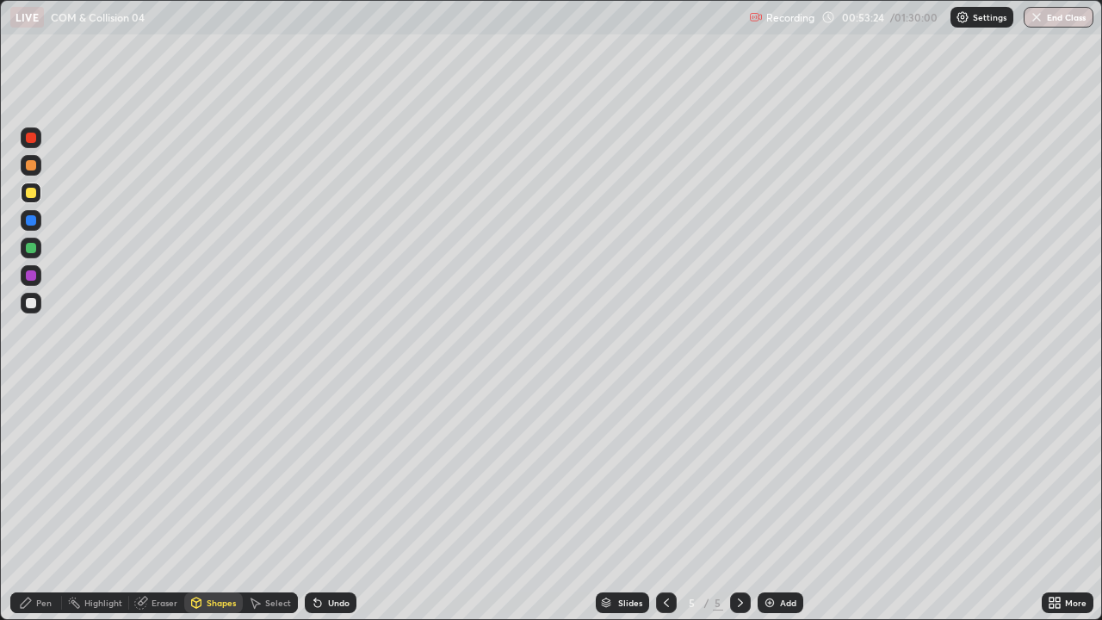
click at [30, 303] on div at bounding box center [31, 303] width 10 height 10
click at [29, 201] on div at bounding box center [31, 193] width 21 height 21
click at [36, 474] on div "Pen" at bounding box center [36, 602] width 52 height 21
click at [31, 305] on div at bounding box center [31, 303] width 10 height 10
click at [336, 474] on div "Undo" at bounding box center [339, 602] width 22 height 9
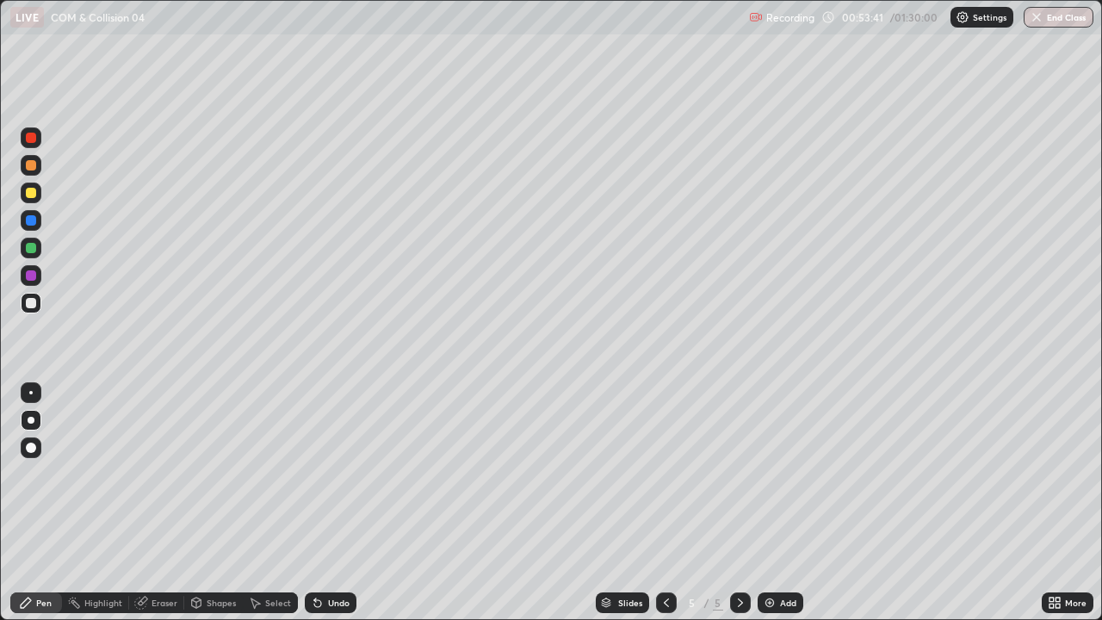
click at [23, 474] on icon at bounding box center [26, 603] width 10 height 10
click at [328, 474] on div "Undo" at bounding box center [339, 602] width 22 height 9
click at [29, 278] on div at bounding box center [31, 275] width 10 height 10
click at [31, 249] on div at bounding box center [31, 248] width 10 height 10
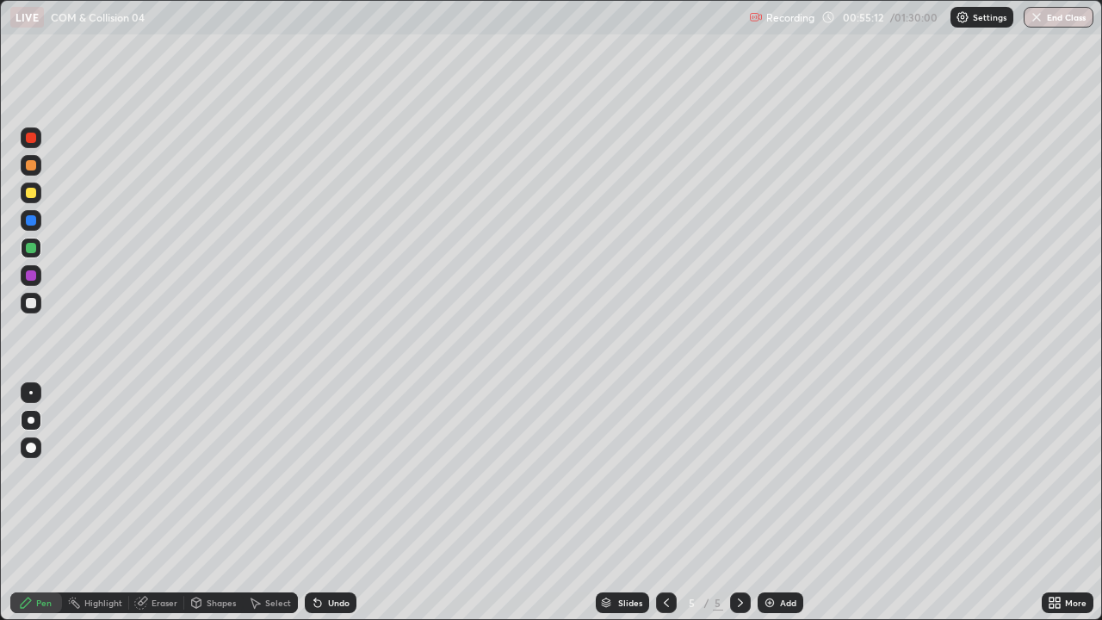
click at [777, 474] on div "Add" at bounding box center [781, 602] width 46 height 21
click at [325, 474] on div "Undo" at bounding box center [331, 602] width 52 height 21
click at [321, 474] on icon at bounding box center [318, 603] width 14 height 14
click at [315, 474] on icon at bounding box center [317, 603] width 7 height 7
click at [332, 474] on div "Undo" at bounding box center [339, 602] width 22 height 9
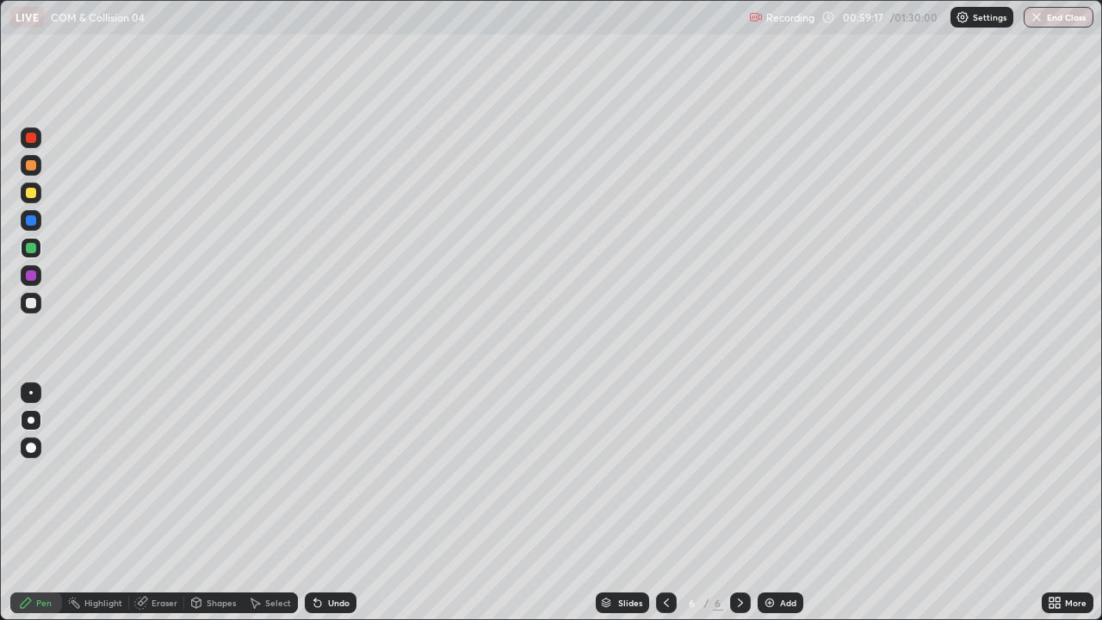
click at [32, 307] on div at bounding box center [31, 303] width 10 height 10
click at [329, 474] on div "Undo" at bounding box center [339, 602] width 22 height 9
click at [325, 474] on div "Undo" at bounding box center [331, 602] width 52 height 21
click at [321, 474] on icon at bounding box center [318, 603] width 14 height 14
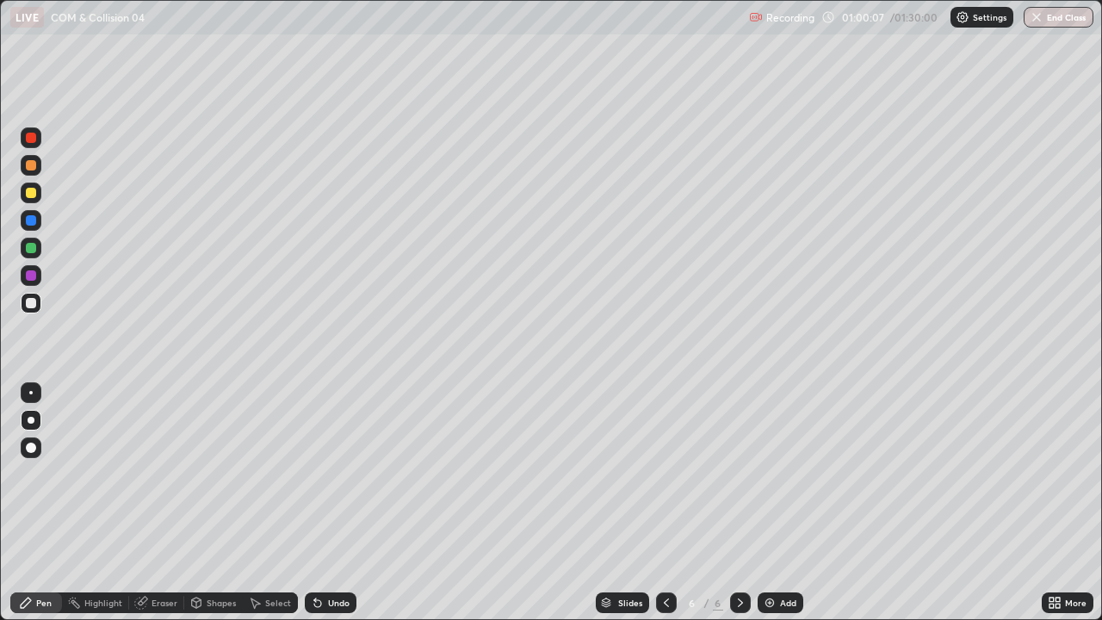
click at [315, 474] on icon at bounding box center [317, 603] width 7 height 7
click at [322, 474] on div "Undo" at bounding box center [331, 602] width 52 height 21
click at [328, 474] on div "Undo" at bounding box center [339, 602] width 22 height 9
click at [344, 474] on div "Undo" at bounding box center [331, 602] width 52 height 21
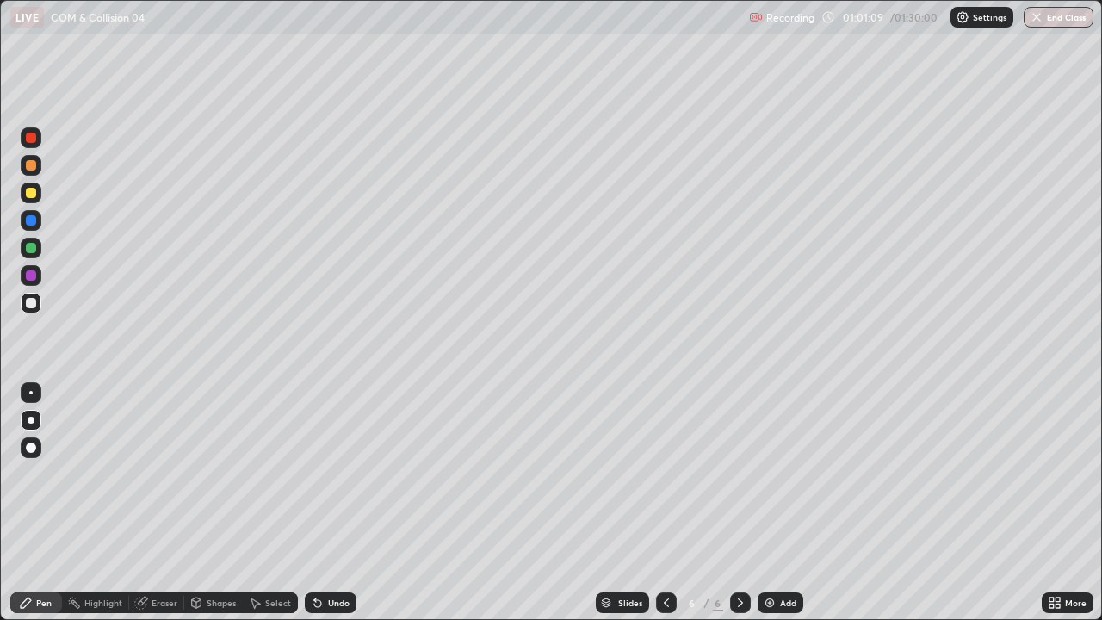
click at [343, 474] on div "Undo" at bounding box center [331, 602] width 52 height 21
click at [339, 474] on div "Undo" at bounding box center [331, 602] width 52 height 21
click at [338, 474] on div "Undo" at bounding box center [331, 602] width 52 height 21
click at [342, 474] on div "Undo" at bounding box center [339, 602] width 22 height 9
click at [346, 474] on div "Undo" at bounding box center [339, 602] width 22 height 9
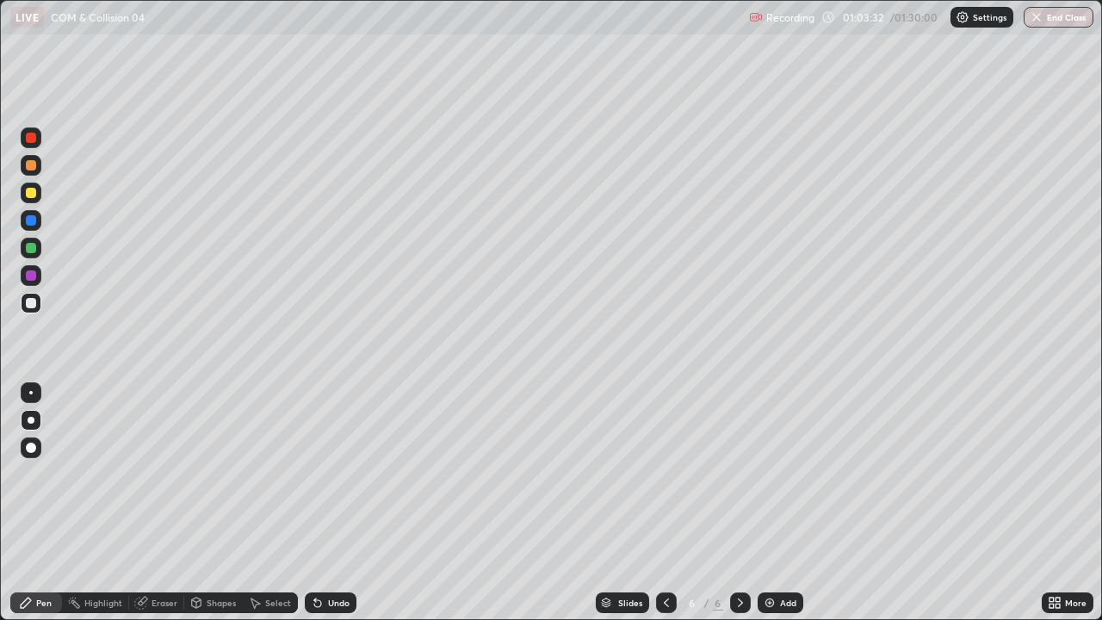
click at [168, 474] on div "Eraser" at bounding box center [165, 602] width 26 height 9
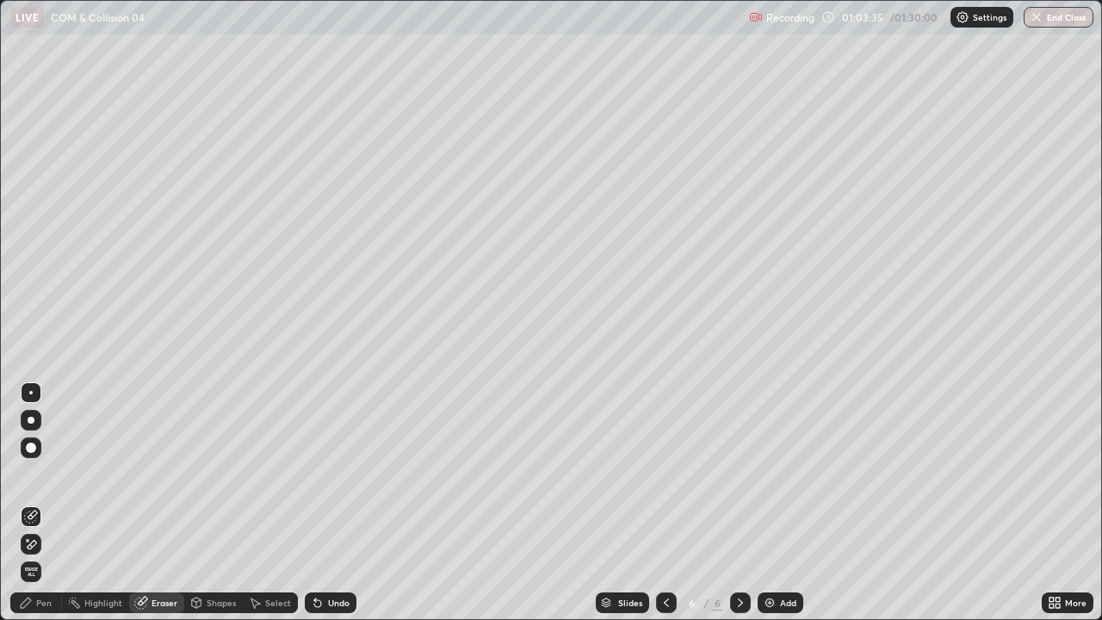
click at [46, 474] on div "Pen" at bounding box center [43, 602] width 15 height 9
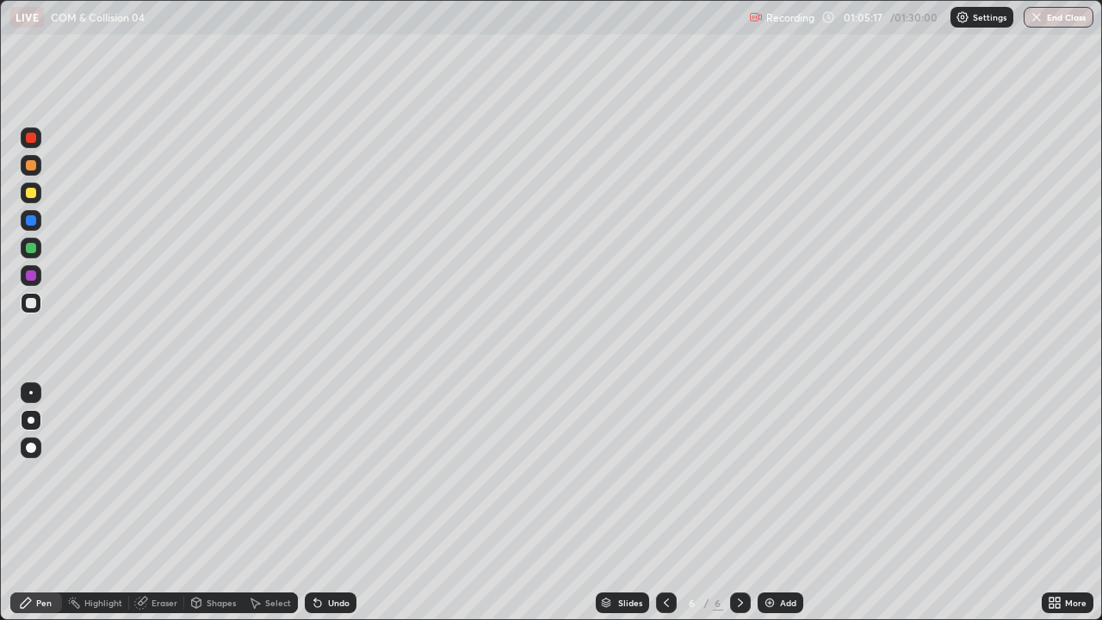
click at [780, 474] on div "Add" at bounding box center [788, 602] width 16 height 9
click at [666, 474] on icon at bounding box center [667, 603] width 14 height 14
click at [338, 474] on div "Undo" at bounding box center [331, 602] width 52 height 21
click at [337, 474] on div "Undo" at bounding box center [331, 602] width 52 height 21
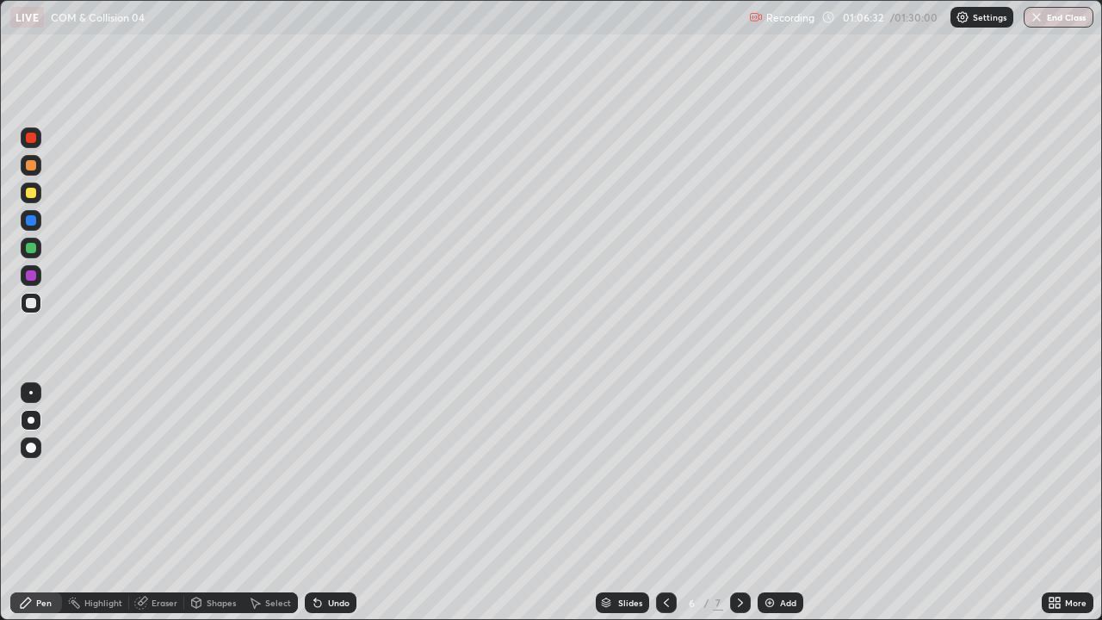
click at [332, 474] on div "Undo" at bounding box center [331, 602] width 52 height 21
click at [782, 474] on div "Add" at bounding box center [788, 602] width 16 height 9
click at [205, 474] on div "Shapes" at bounding box center [213, 602] width 59 height 21
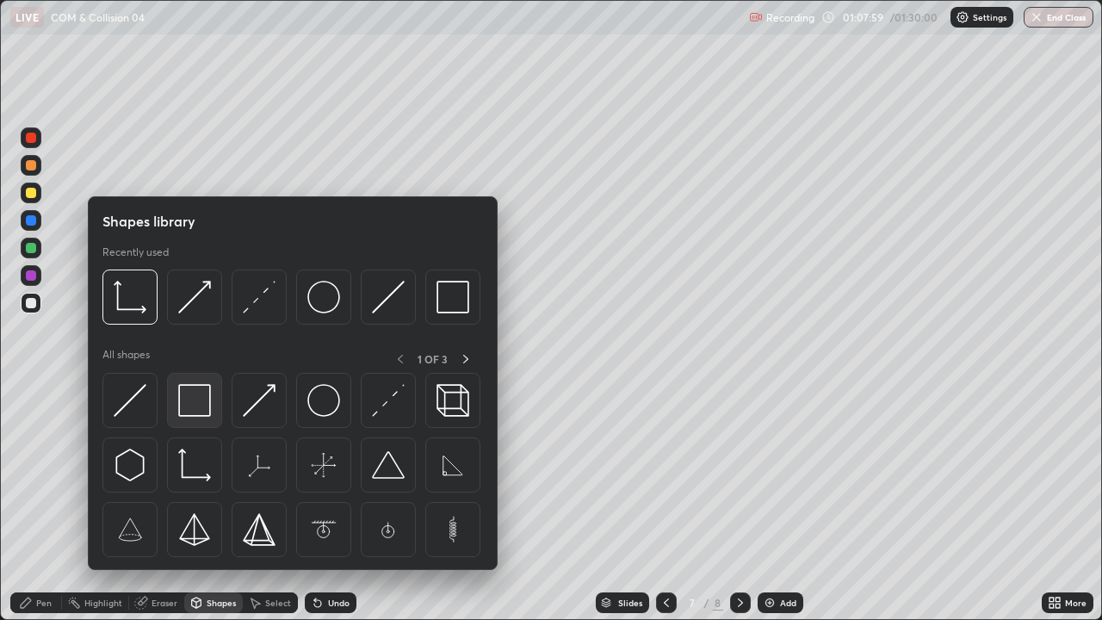
click at [194, 410] on img at bounding box center [194, 400] width 33 height 33
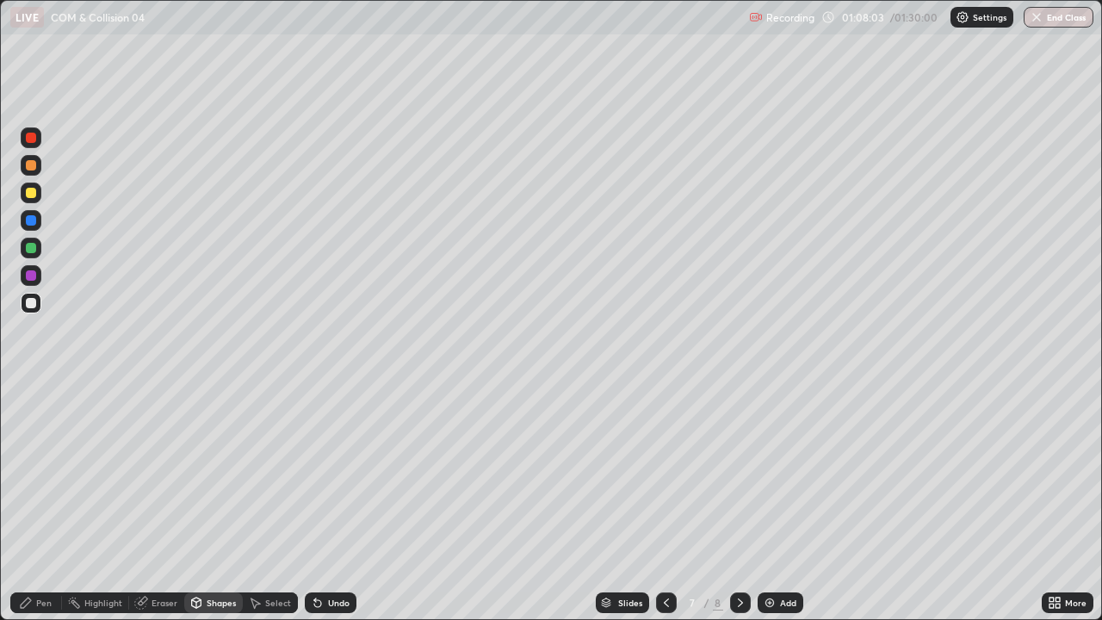
click at [210, 474] on div "Shapes" at bounding box center [221, 602] width 29 height 9
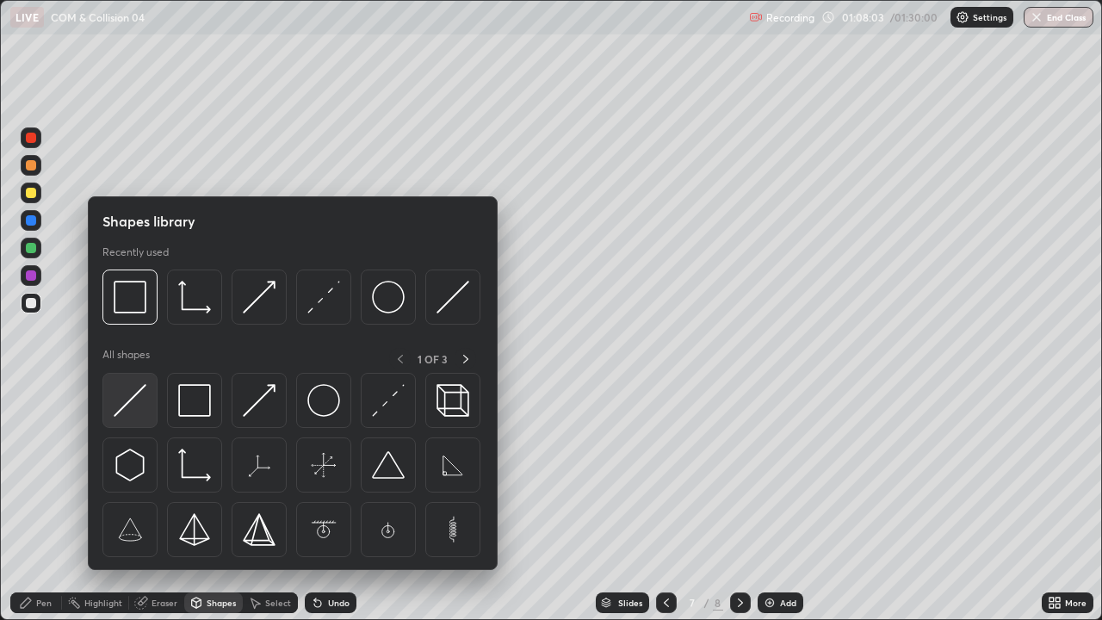
click at [131, 400] on img at bounding box center [130, 400] width 33 height 33
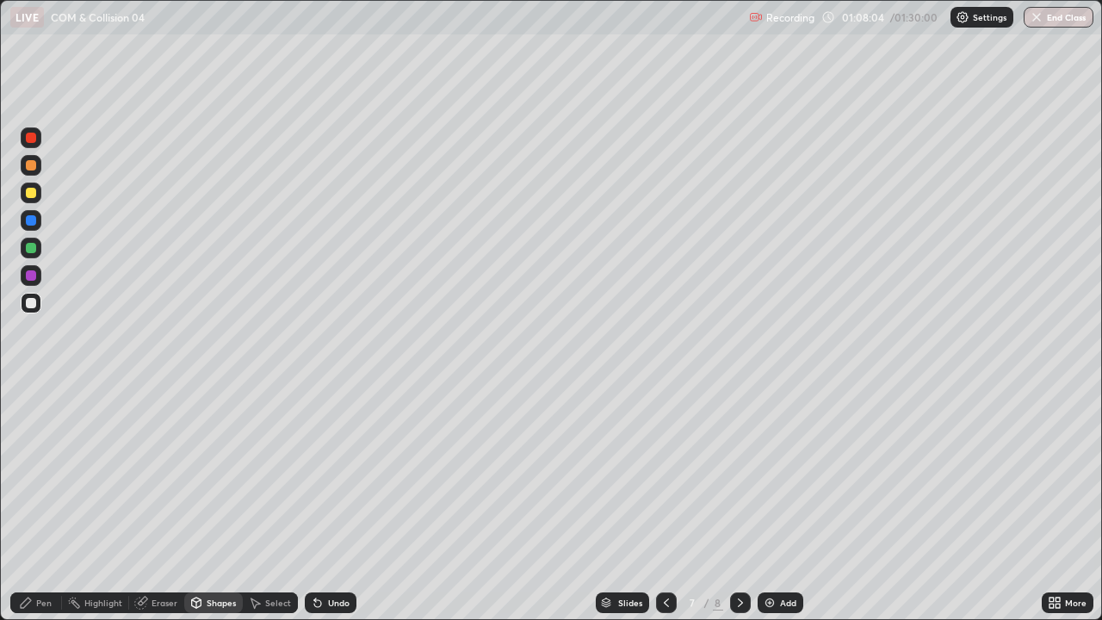
click at [31, 222] on div at bounding box center [31, 220] width 10 height 10
click at [37, 474] on div "Pen" at bounding box center [43, 602] width 15 height 9
click at [31, 221] on div at bounding box center [31, 220] width 10 height 10
click at [331, 474] on div "Undo" at bounding box center [339, 602] width 22 height 9
click at [34, 192] on div at bounding box center [31, 193] width 10 height 10
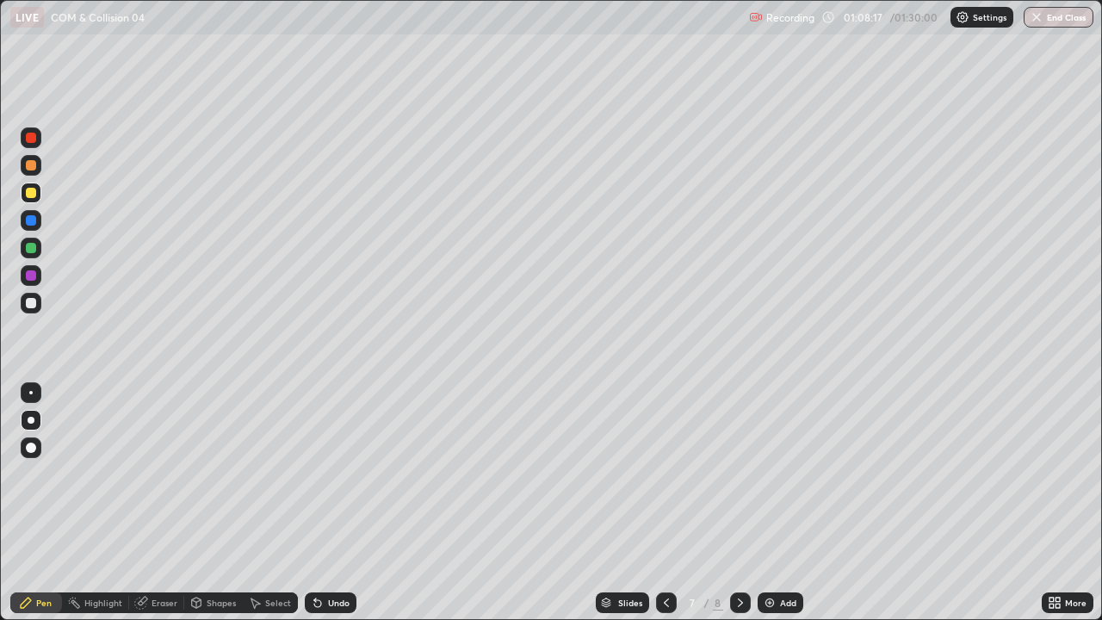
click at [212, 474] on div "Shapes" at bounding box center [213, 602] width 59 height 21
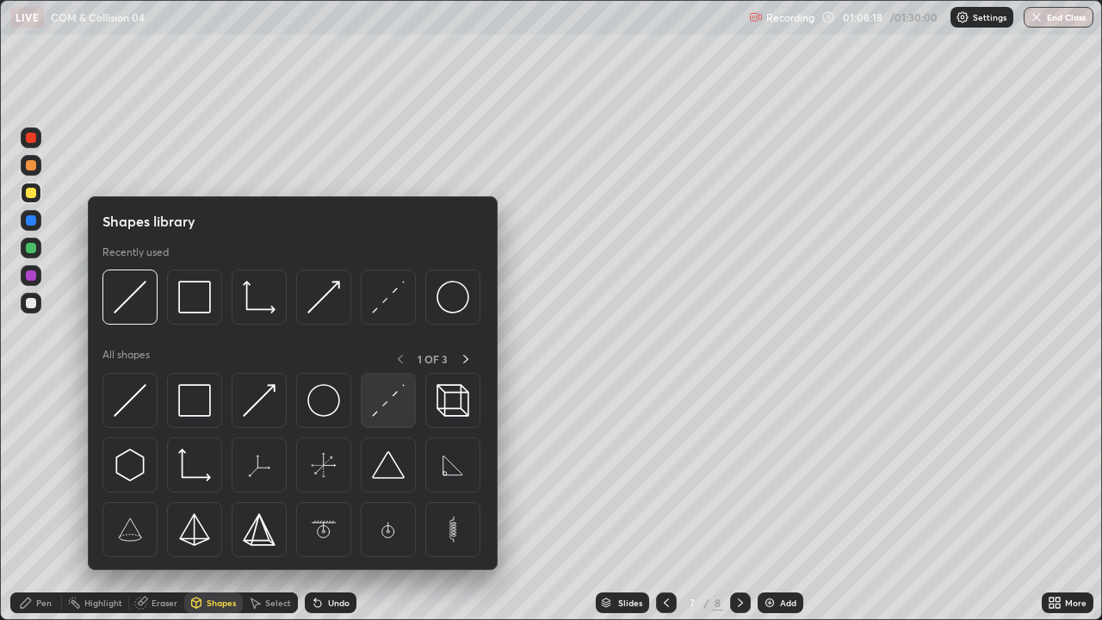
click at [379, 406] on img at bounding box center [388, 400] width 33 height 33
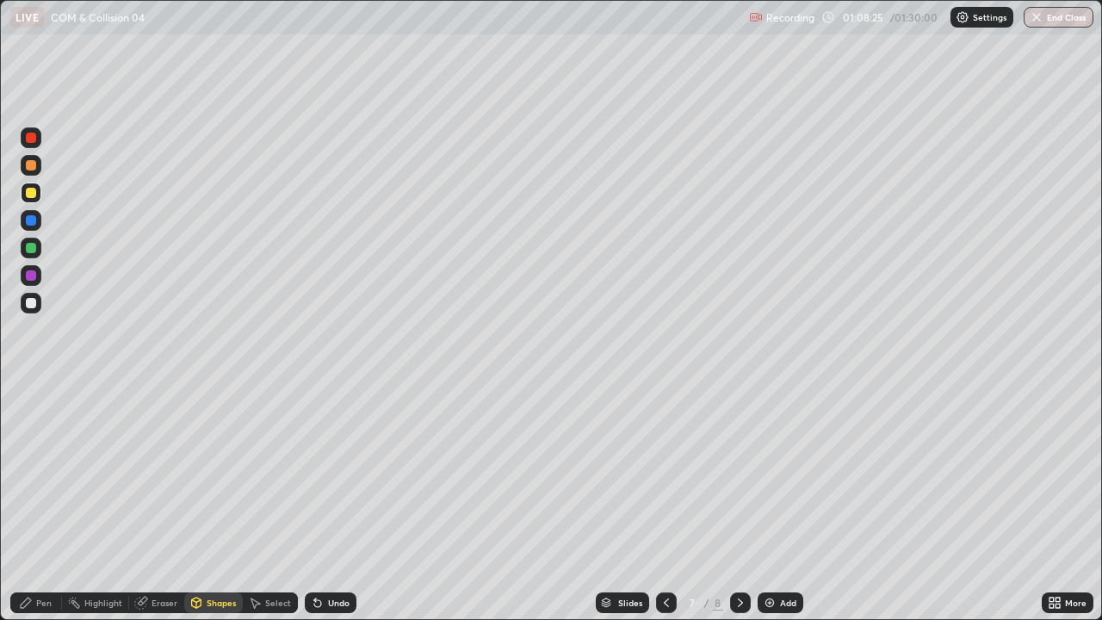
click at [44, 474] on div "Pen" at bounding box center [43, 602] width 15 height 9
click at [214, 474] on div "Shapes" at bounding box center [221, 602] width 29 height 9
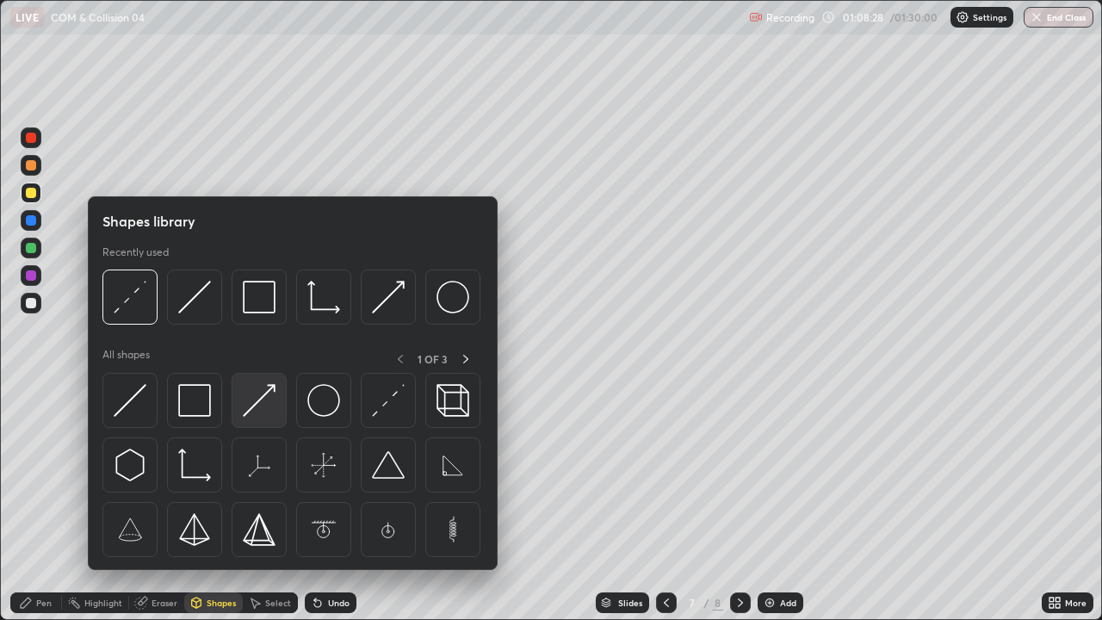
click at [251, 402] on img at bounding box center [259, 400] width 33 height 33
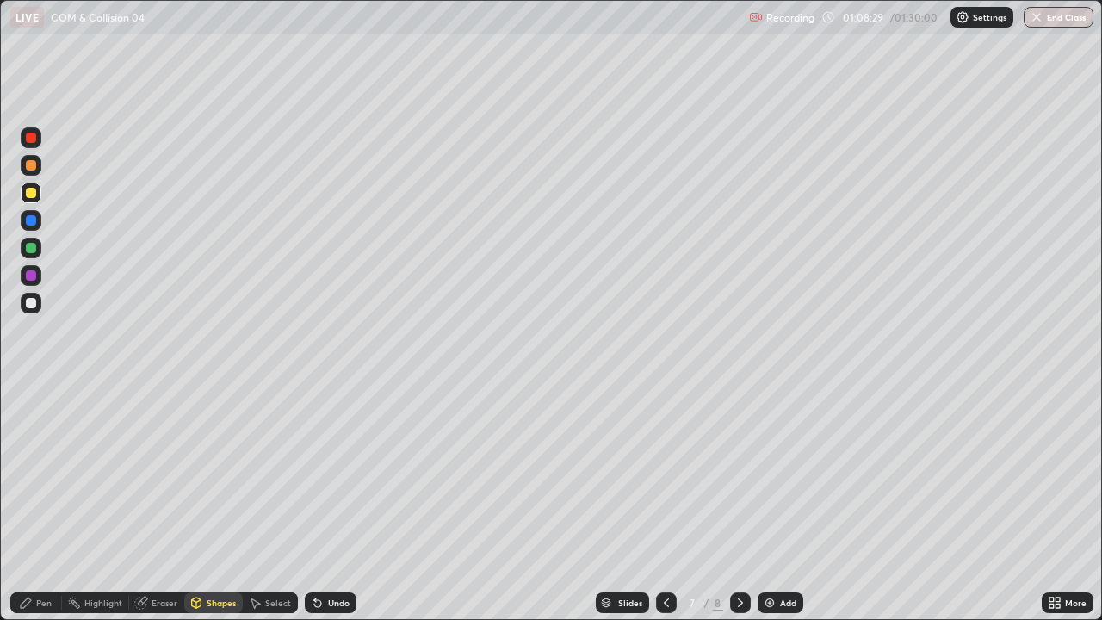
click at [33, 169] on div at bounding box center [31, 165] width 10 height 10
click at [44, 474] on div "Pen" at bounding box center [36, 602] width 52 height 21
click at [333, 474] on div "Undo" at bounding box center [331, 602] width 52 height 21
click at [33, 276] on div at bounding box center [31, 275] width 10 height 10
click at [34, 300] on div at bounding box center [31, 303] width 10 height 10
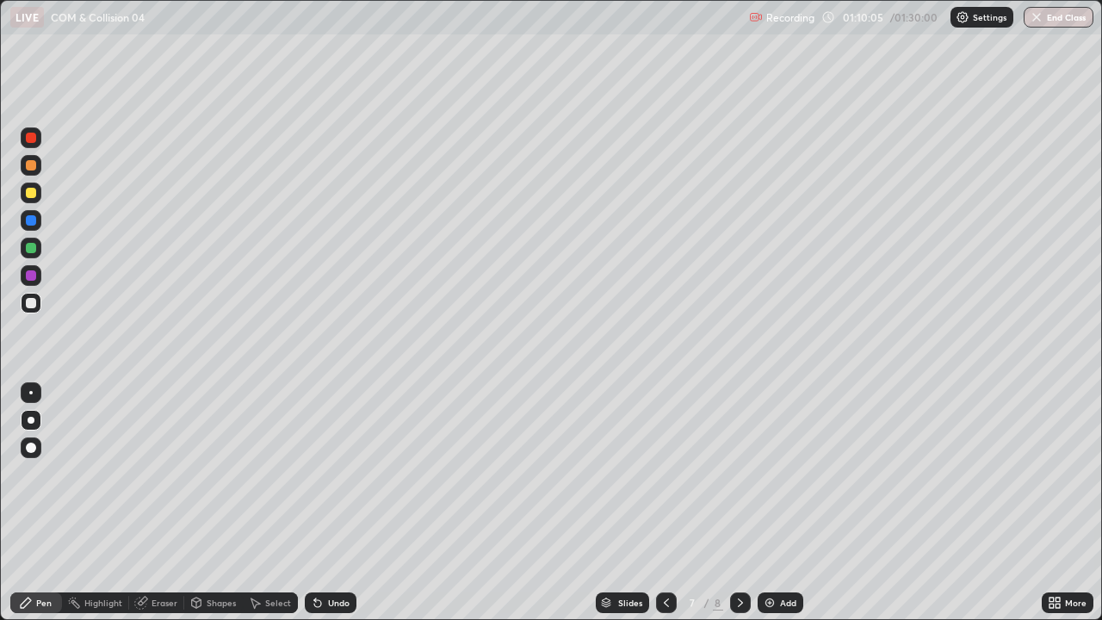
click at [32, 303] on div at bounding box center [31, 303] width 10 height 10
click at [203, 474] on div "Shapes" at bounding box center [213, 602] width 59 height 21
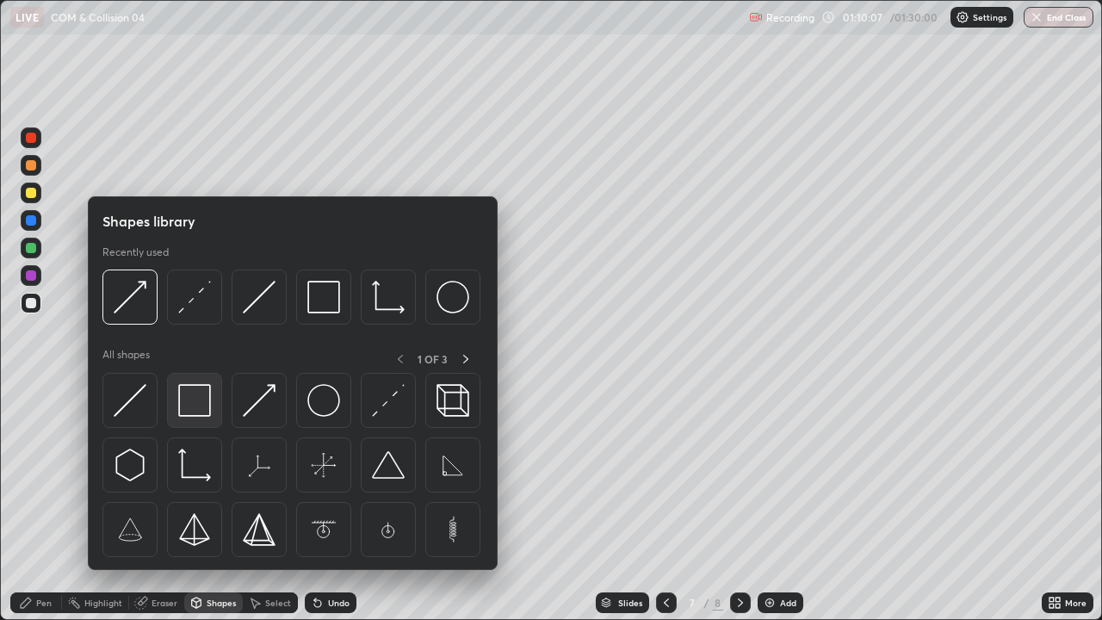
click at [198, 390] on img at bounding box center [194, 400] width 33 height 33
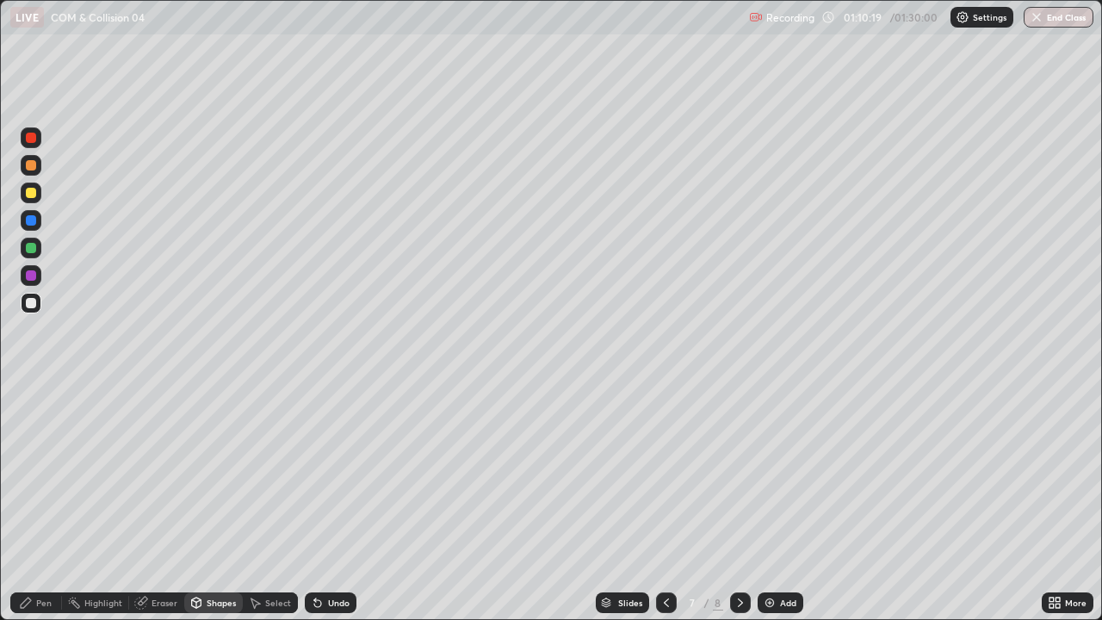
click at [206, 474] on div "Shapes" at bounding box center [213, 602] width 59 height 21
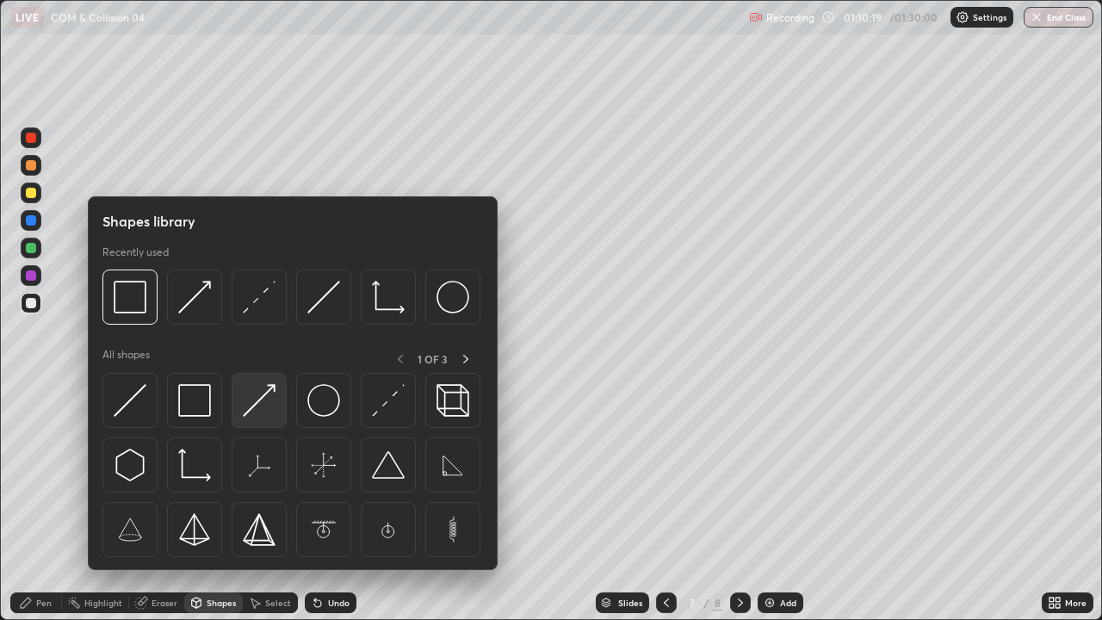
click at [266, 405] on img at bounding box center [259, 400] width 33 height 33
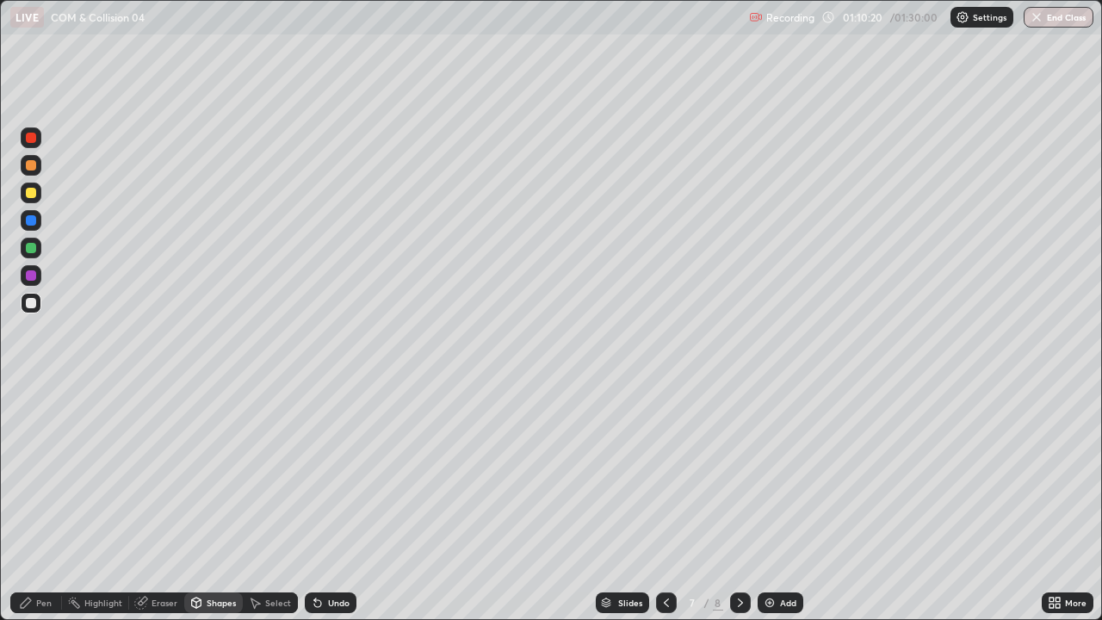
click at [34, 250] on div at bounding box center [31, 248] width 10 height 10
click at [325, 474] on div "Undo" at bounding box center [331, 602] width 52 height 21
click at [52, 474] on div "Pen" at bounding box center [36, 602] width 52 height 21
click at [40, 223] on div at bounding box center [31, 220] width 21 height 21
click at [227, 474] on div "Shapes" at bounding box center [221, 602] width 29 height 9
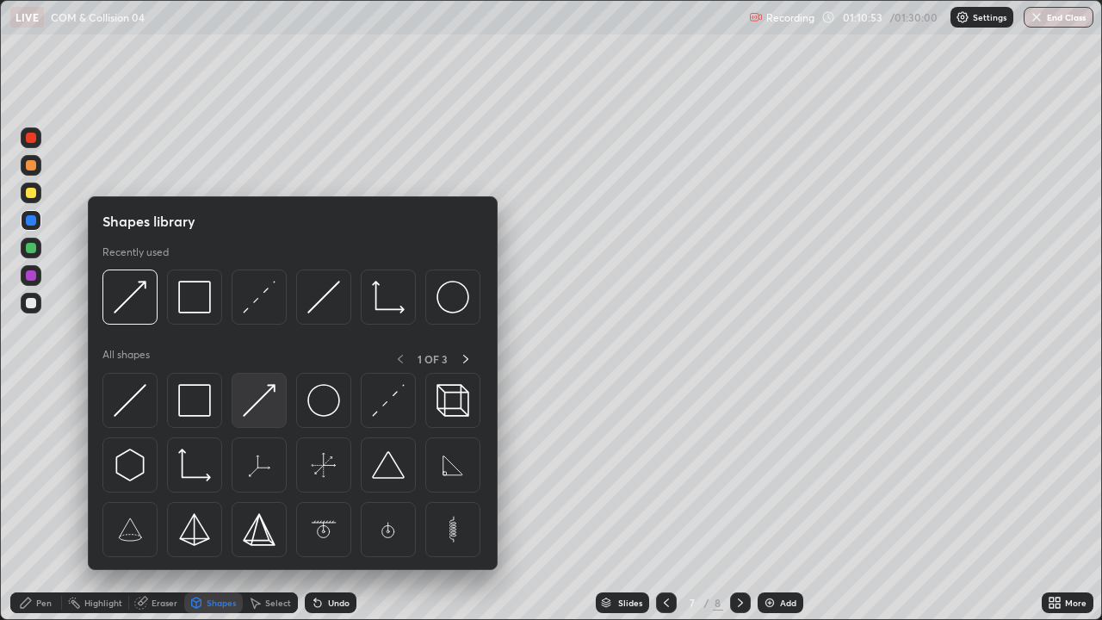
click at [266, 416] on img at bounding box center [259, 400] width 33 height 33
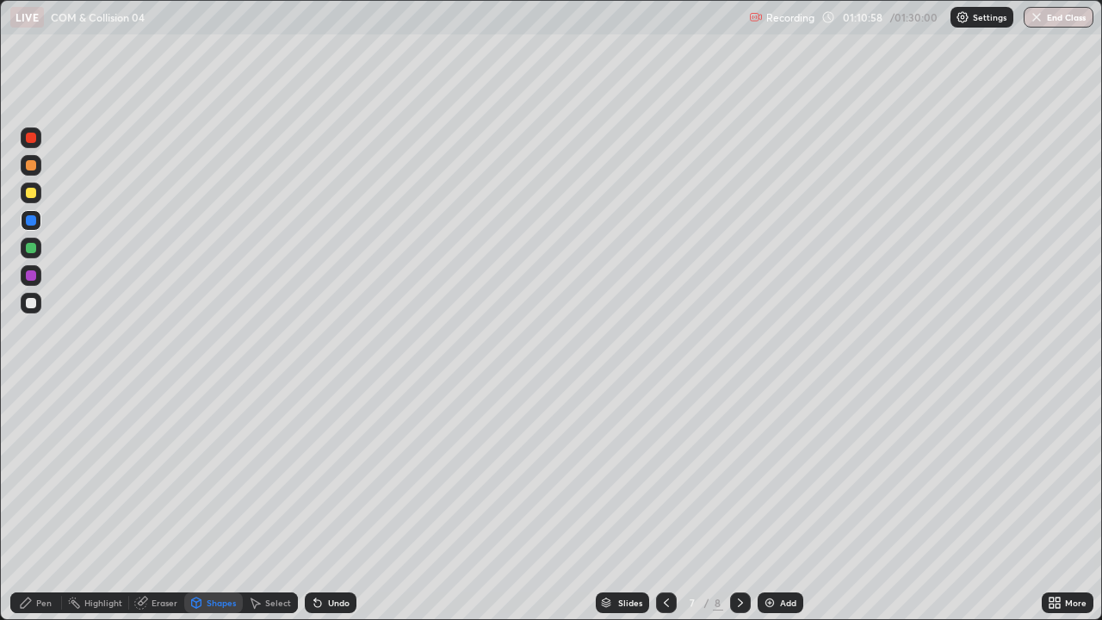
click at [27, 474] on div "Pen" at bounding box center [36, 602] width 52 height 21
click at [326, 474] on div "Undo" at bounding box center [331, 602] width 52 height 21
click at [331, 474] on div "Undo" at bounding box center [331, 602] width 52 height 21
click at [338, 474] on div "Undo" at bounding box center [339, 602] width 22 height 9
click at [326, 474] on div "Undo" at bounding box center [331, 602] width 52 height 21
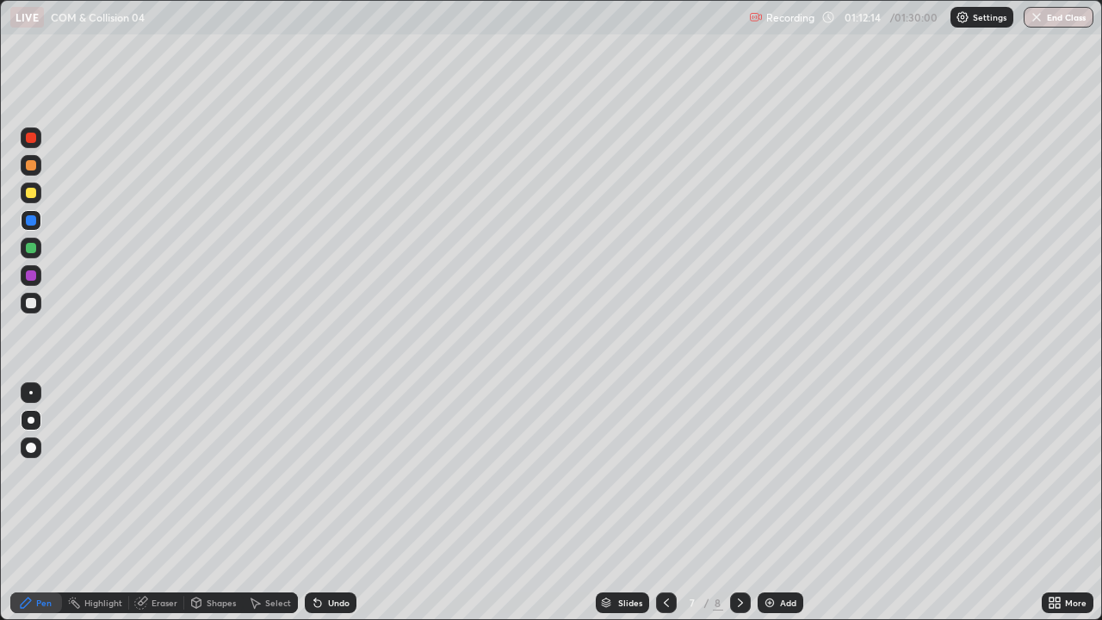
click at [320, 474] on div "Undo" at bounding box center [331, 602] width 52 height 21
click at [740, 474] on icon at bounding box center [741, 603] width 14 height 14
click at [160, 474] on div "Eraser" at bounding box center [165, 602] width 26 height 9
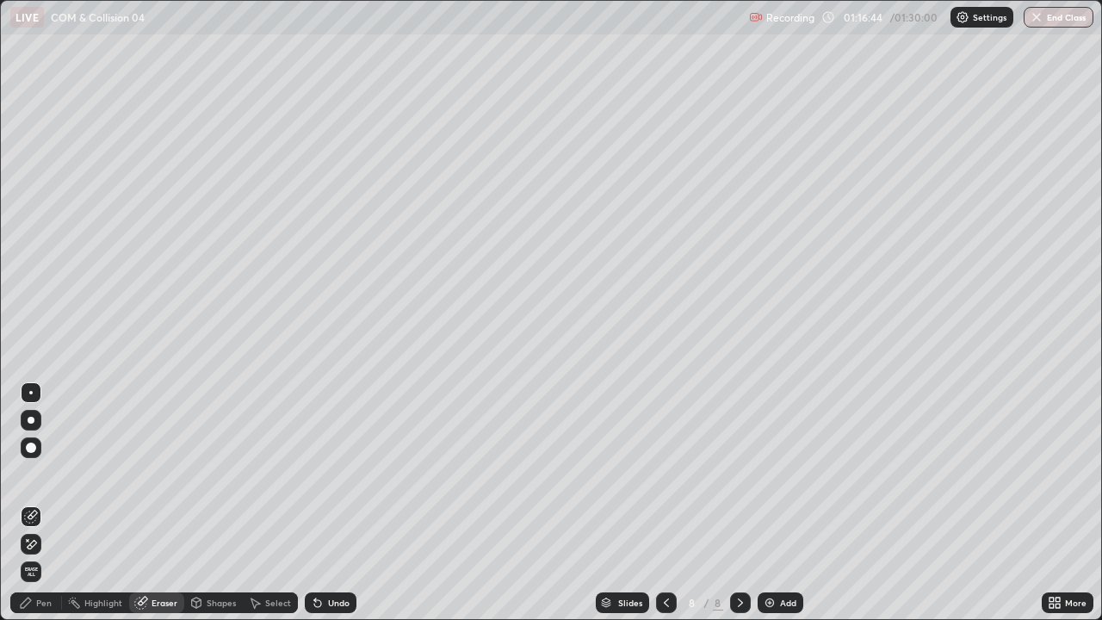
click at [31, 474] on icon at bounding box center [32, 544] width 9 height 9
click at [47, 474] on div "Pen" at bounding box center [43, 602] width 15 height 9
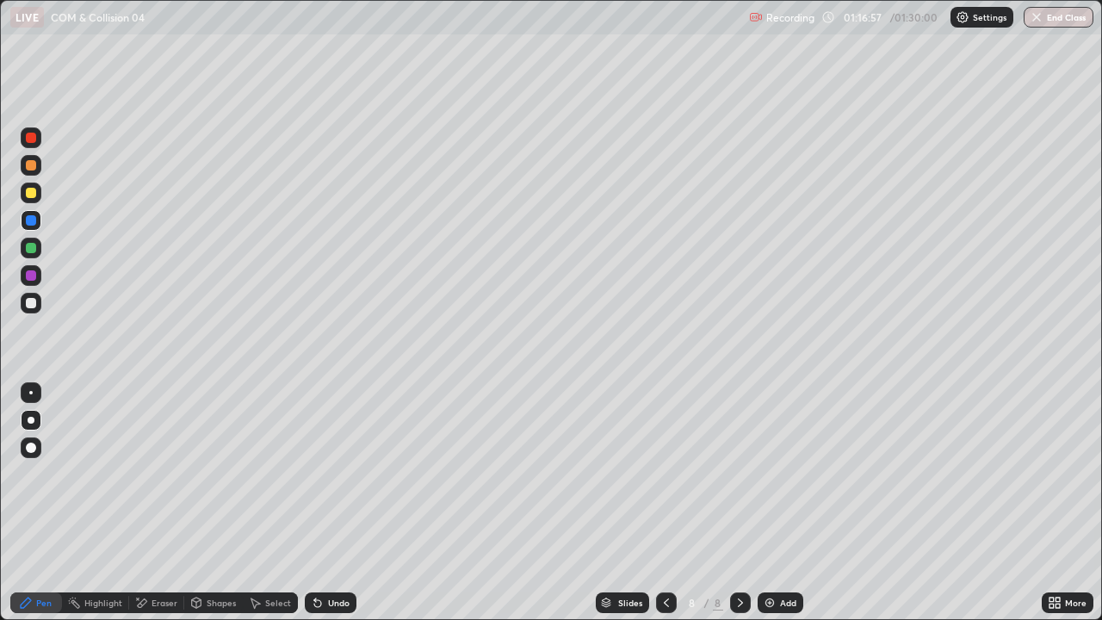
click at [32, 241] on div at bounding box center [31, 248] width 21 height 21
click at [30, 245] on div at bounding box center [31, 248] width 10 height 10
click at [108, 474] on div "Highlight" at bounding box center [103, 602] width 38 height 9
click at [1042, 25] on button "End Class" at bounding box center [1059, 17] width 70 height 21
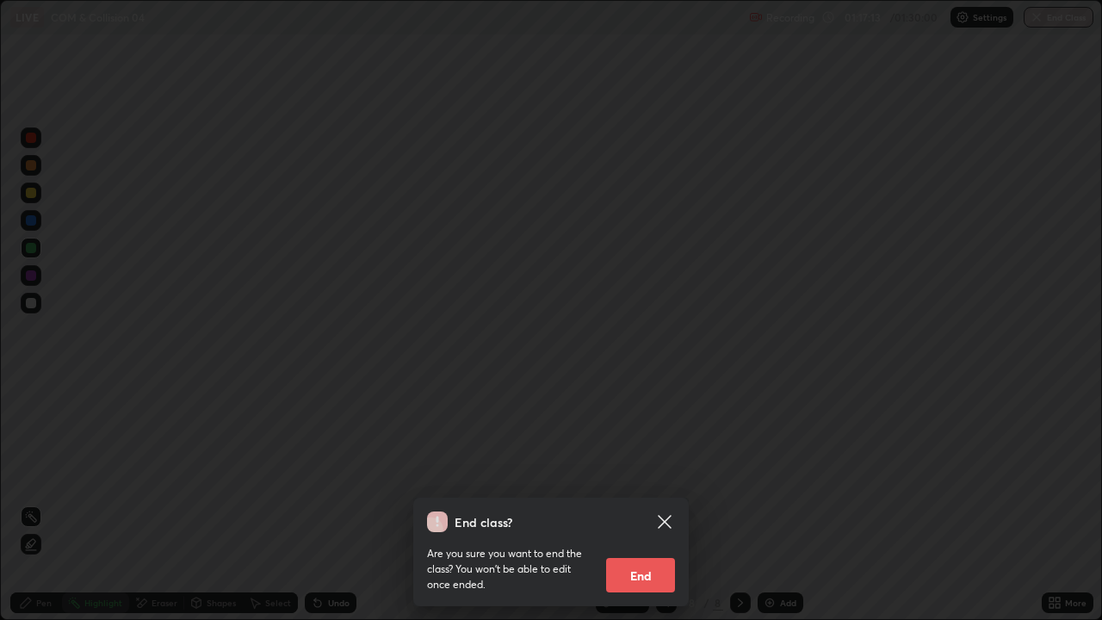
click at [651, 474] on button "End" at bounding box center [640, 575] width 69 height 34
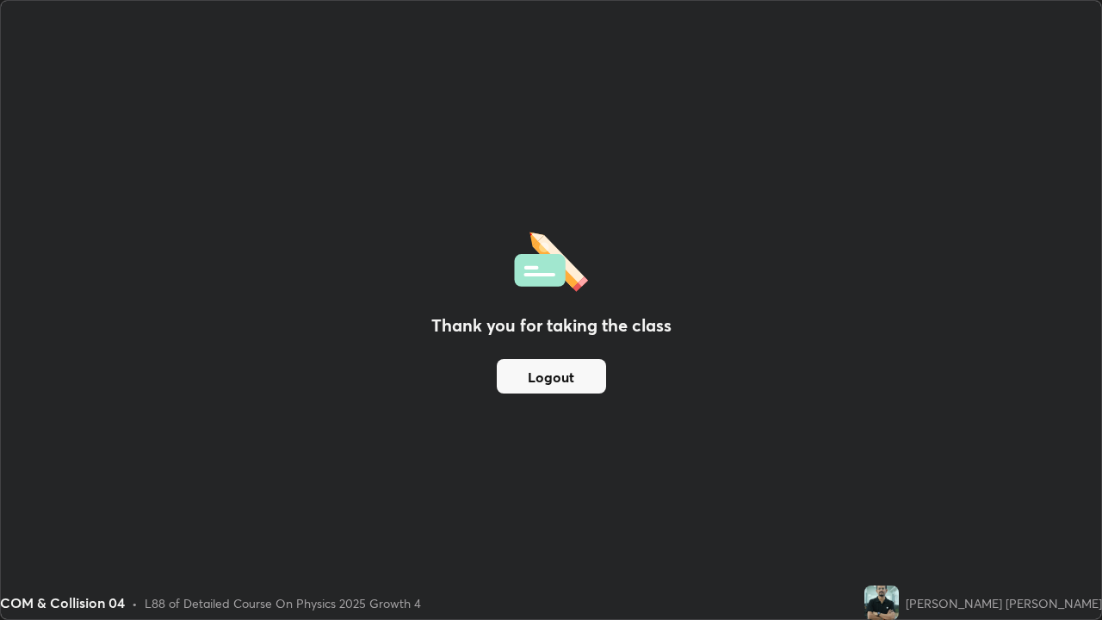
click at [585, 377] on button "Logout" at bounding box center [551, 376] width 109 height 34
click at [585, 376] on button "Logout" at bounding box center [551, 376] width 109 height 34
click at [585, 379] on button "Logout" at bounding box center [551, 376] width 109 height 34
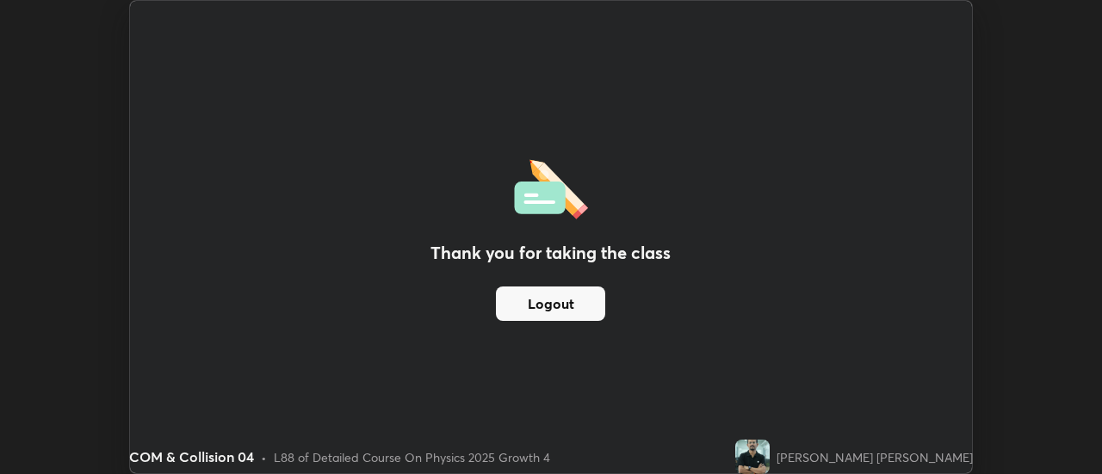
scroll to position [85628, 85000]
